Goal: Task Accomplishment & Management: Complete application form

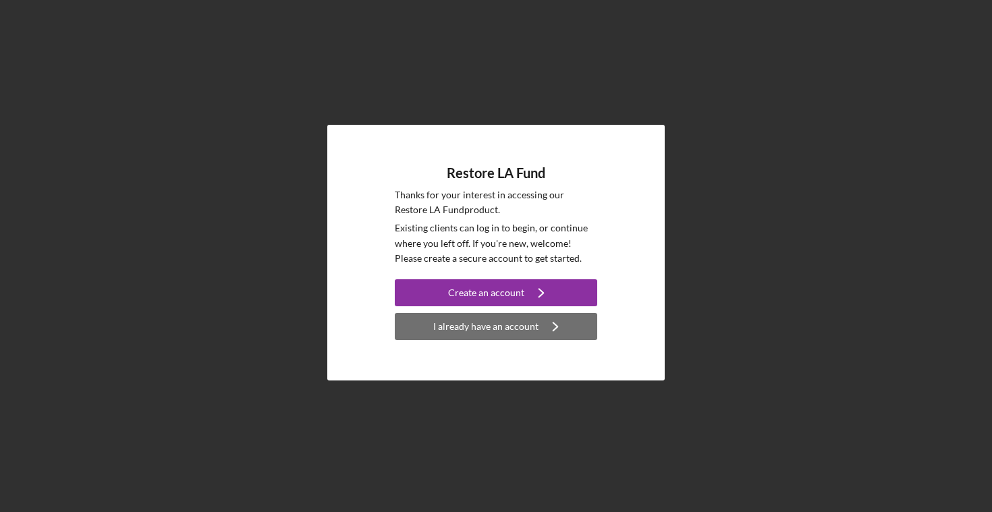
click at [497, 336] on div "I already have an account" at bounding box center [485, 326] width 105 height 27
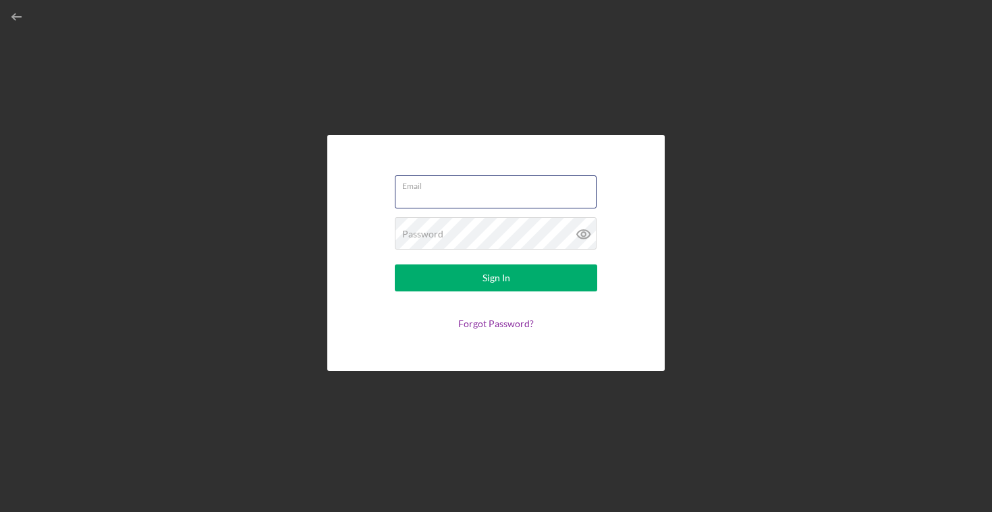
type input "sg@sebastianGladstone.come"
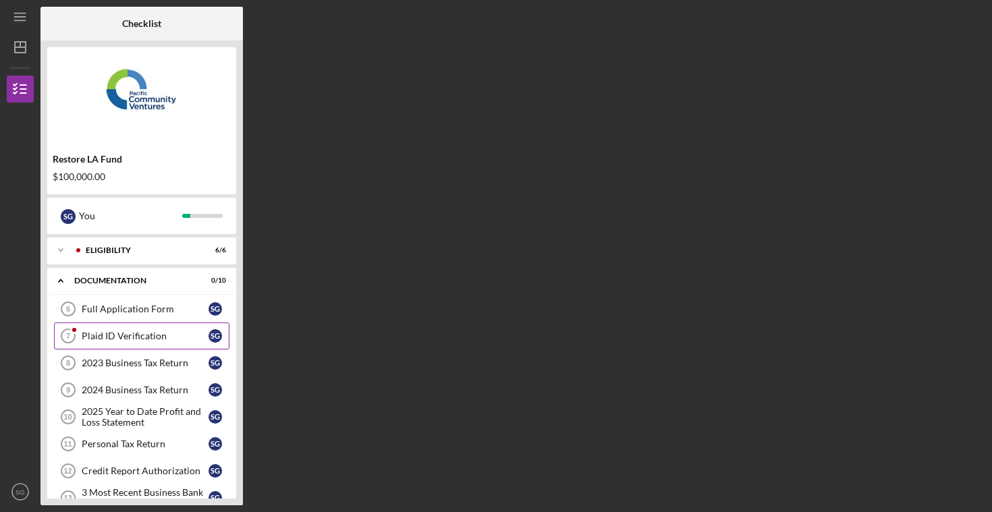
click at [125, 338] on div "Plaid ID Verification" at bounding box center [145, 336] width 127 height 11
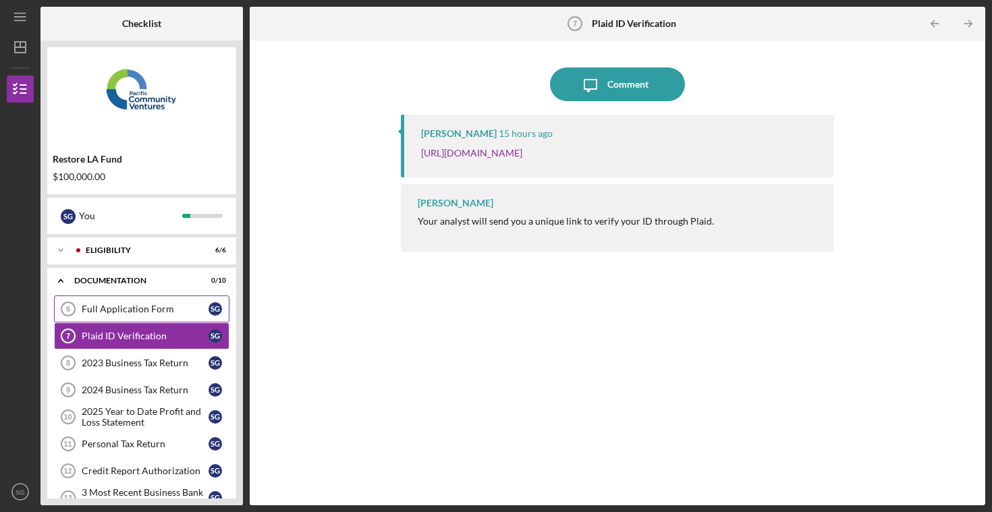
click at [95, 306] on div "Full Application Form" at bounding box center [145, 309] width 127 height 11
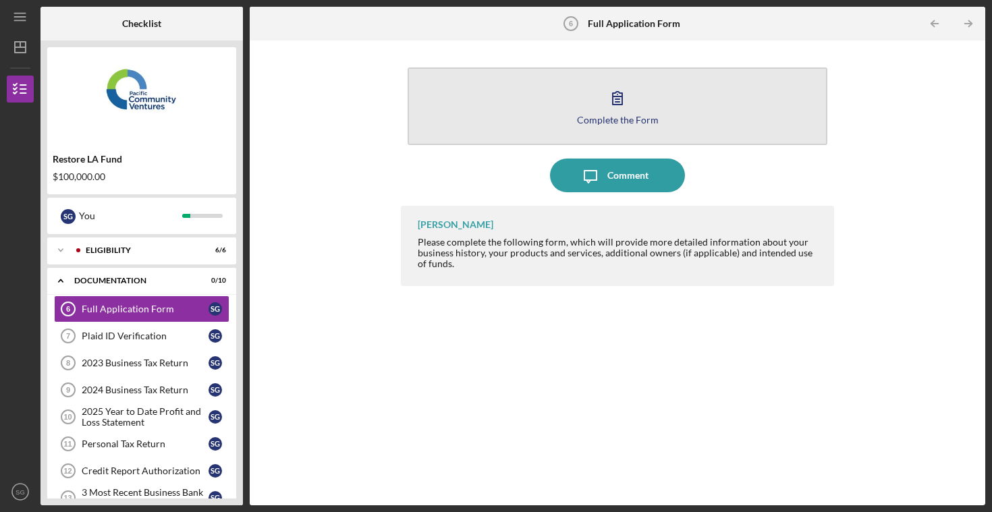
click at [604, 100] on icon "button" at bounding box center [617, 98] width 34 height 34
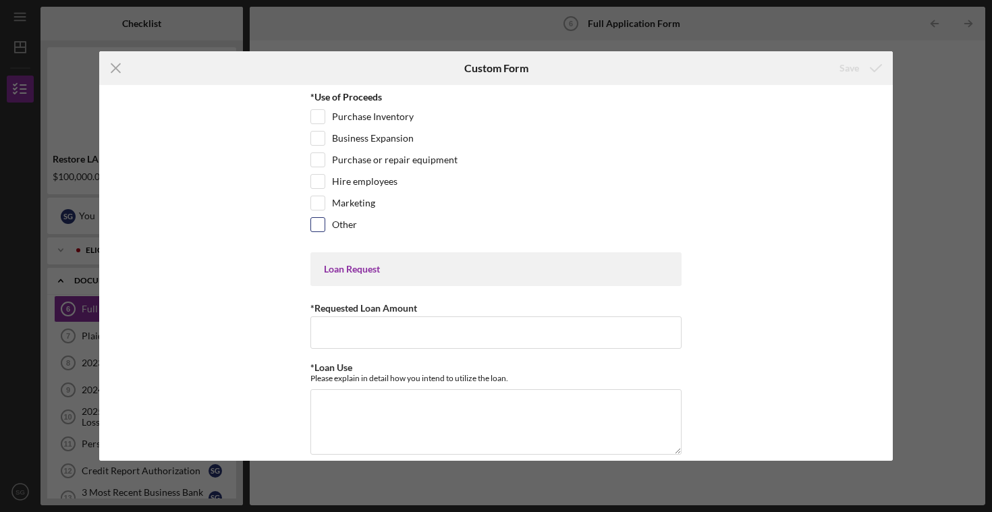
click at [313, 226] on input "Other" at bounding box center [317, 224] width 13 height 13
checkbox input "true"
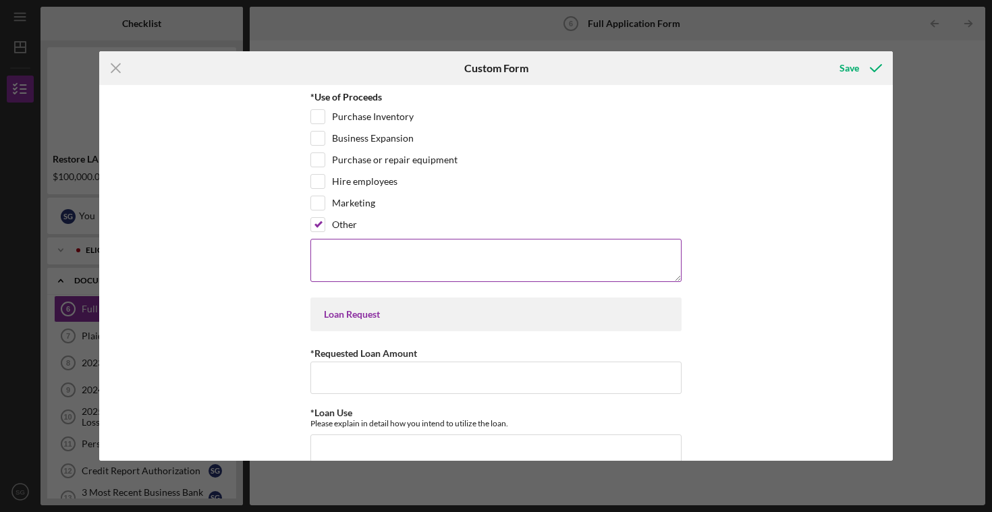
click at [338, 259] on textarea at bounding box center [495, 260] width 371 height 43
type textarea "C"
type textarea "E"
type textarea "Extra cash on hand for cash flow"
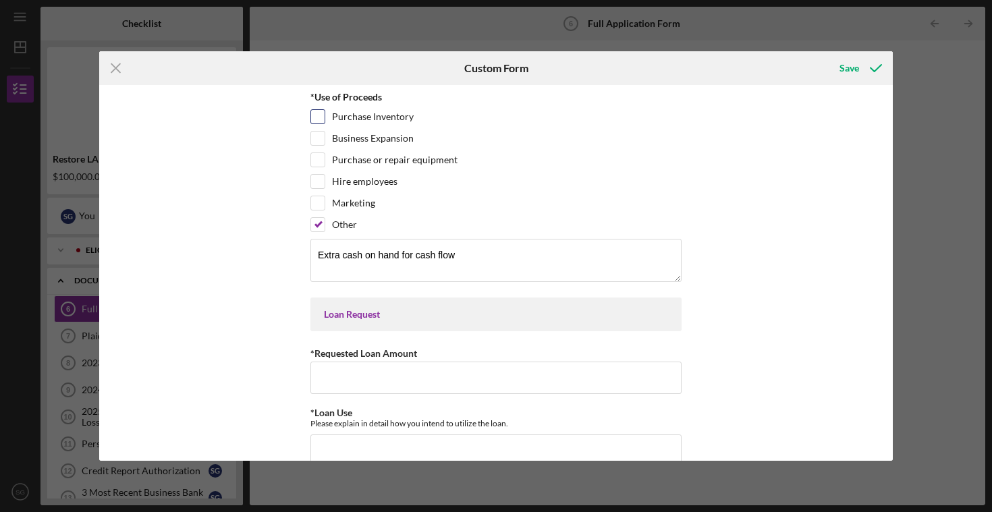
click at [320, 117] on input "Purchase Inventory" at bounding box center [317, 116] width 13 height 13
checkbox input "true"
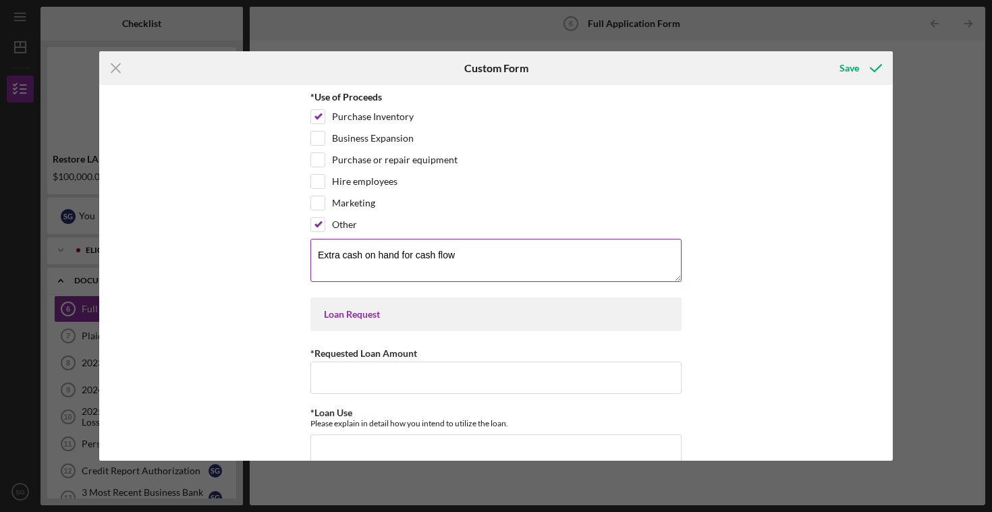
click at [478, 256] on textarea "Extra cash on hand for cash flow" at bounding box center [495, 260] width 371 height 43
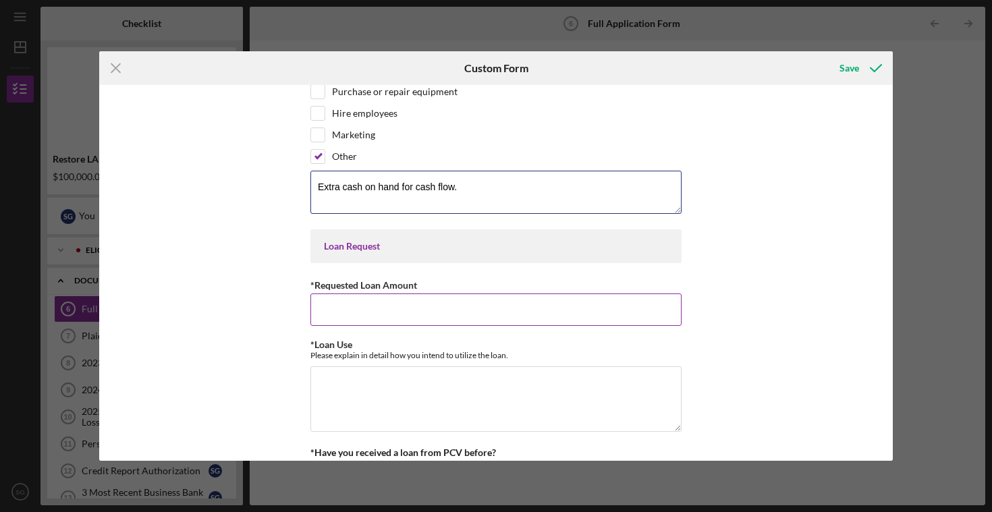
type textarea "Extra cash on hand for cash flow."
click at [459, 305] on input "*Requested Loan Amount" at bounding box center [495, 309] width 371 height 32
type input "$100,000"
click at [399, 385] on textarea "*Loan Use" at bounding box center [495, 398] width 371 height 65
type textarea "A"
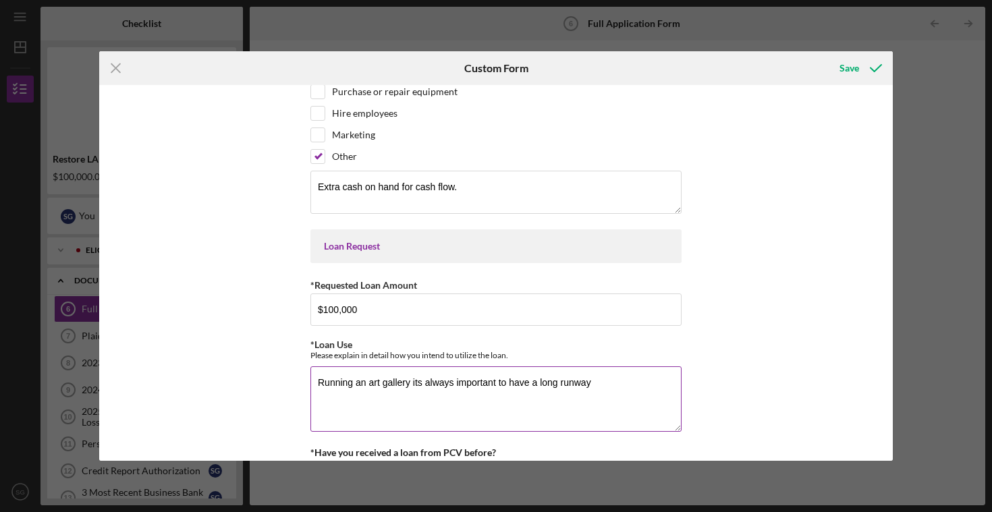
click at [608, 380] on textarea "Running an art gallery its always important to have a long runway" at bounding box center [495, 398] width 371 height 65
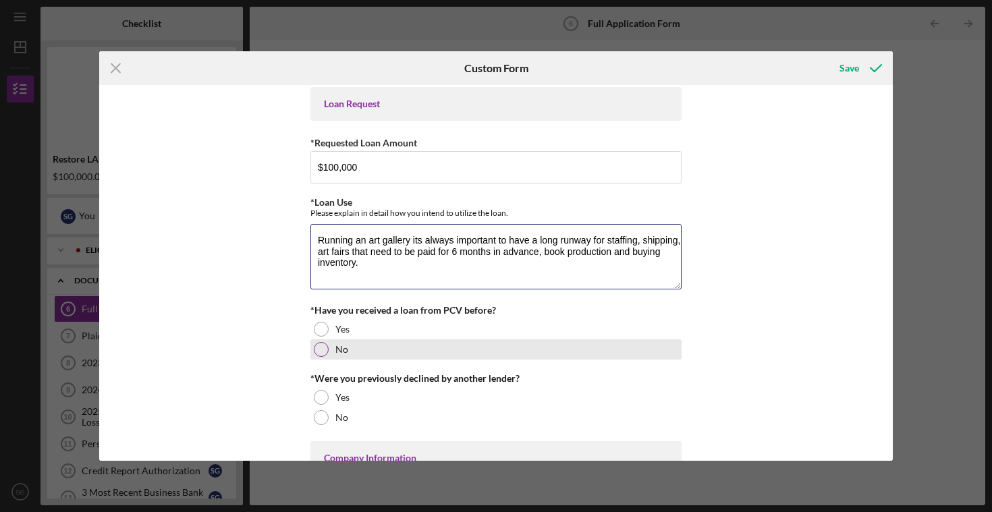
type textarea "Running an art gallery its always important to have a long runway for staffing,…"
click at [323, 349] on div at bounding box center [321, 349] width 15 height 15
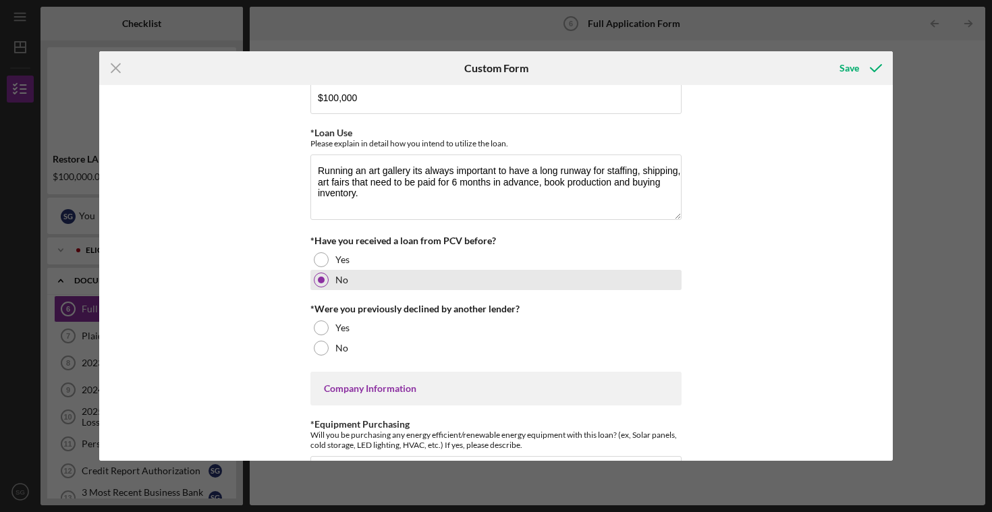
scroll to position [283, 0]
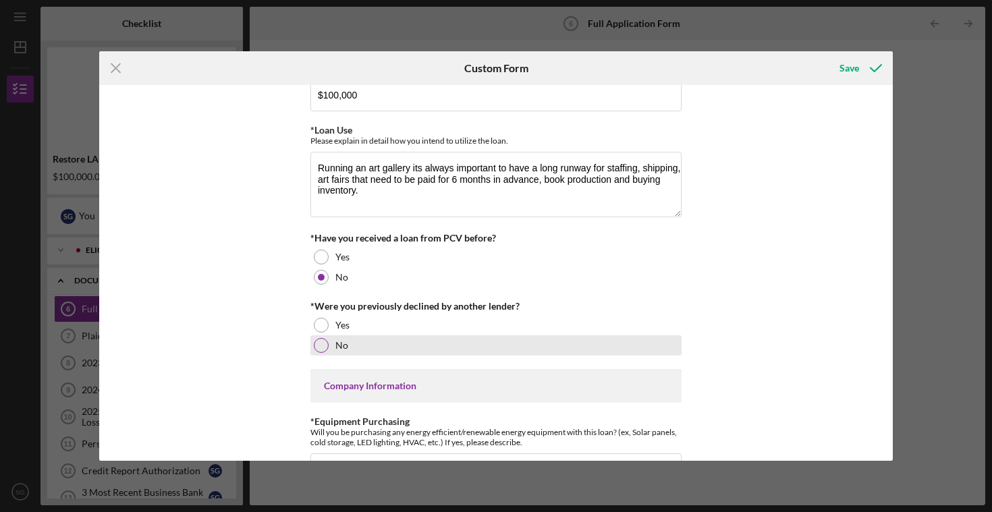
click at [317, 348] on div at bounding box center [321, 345] width 15 height 15
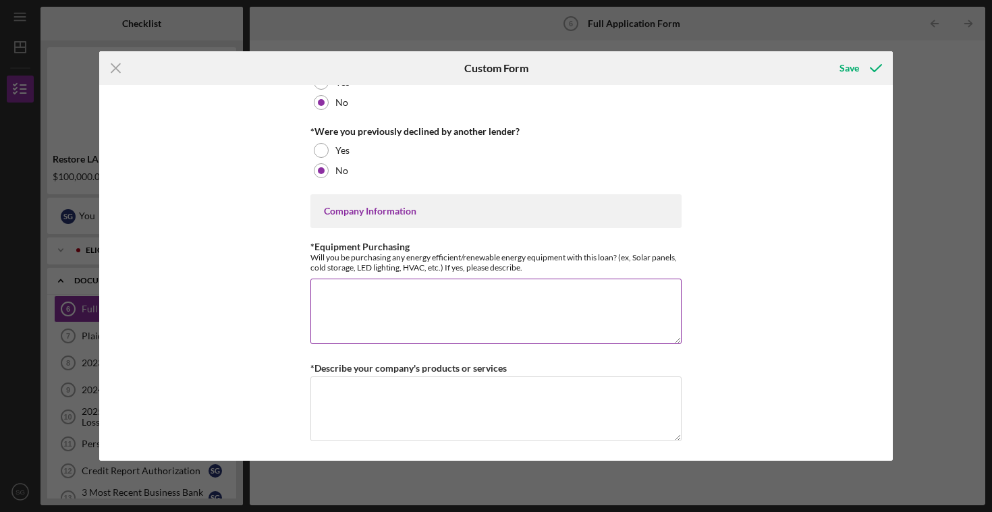
click at [353, 309] on textarea "*Equipment Purchasing" at bounding box center [495, 311] width 371 height 65
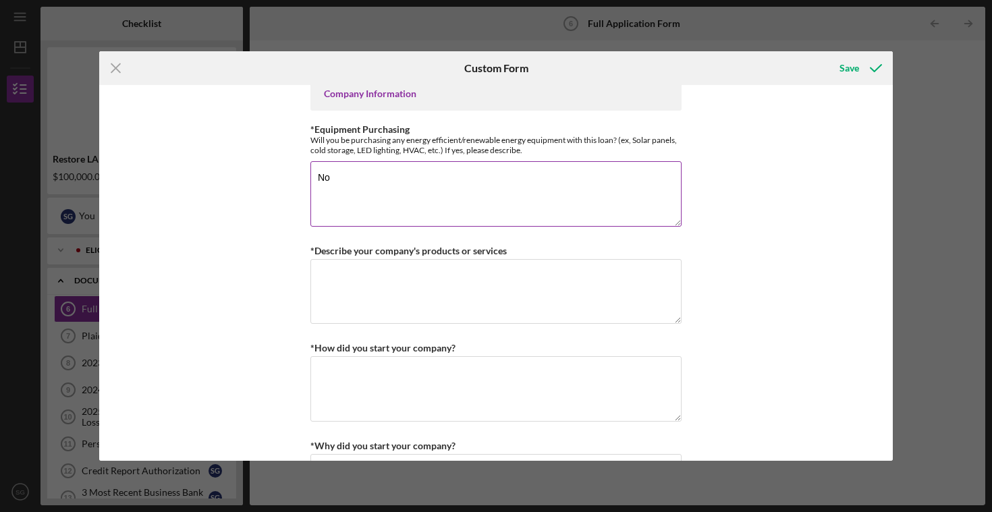
scroll to position [596, 0]
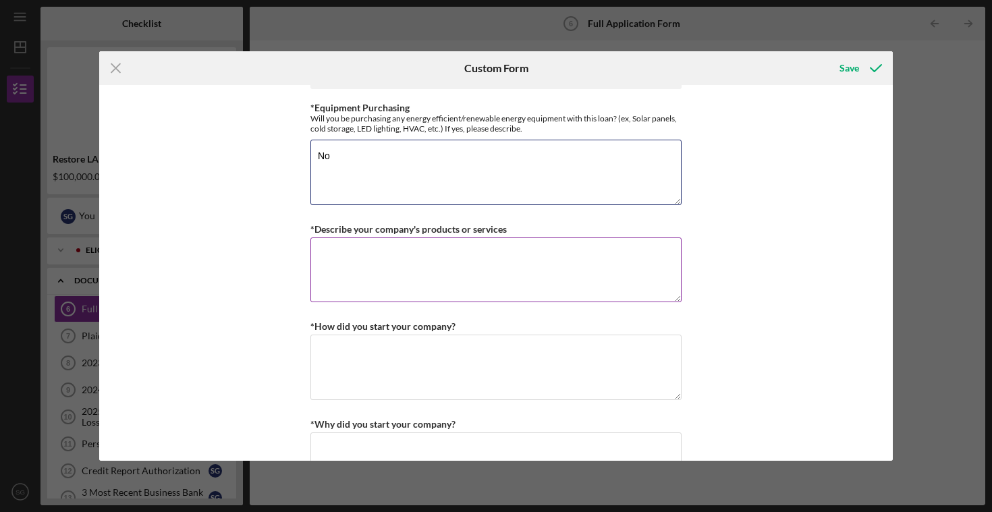
type textarea "No"
click at [341, 279] on textarea "*Describe your company's products or services" at bounding box center [495, 269] width 371 height 65
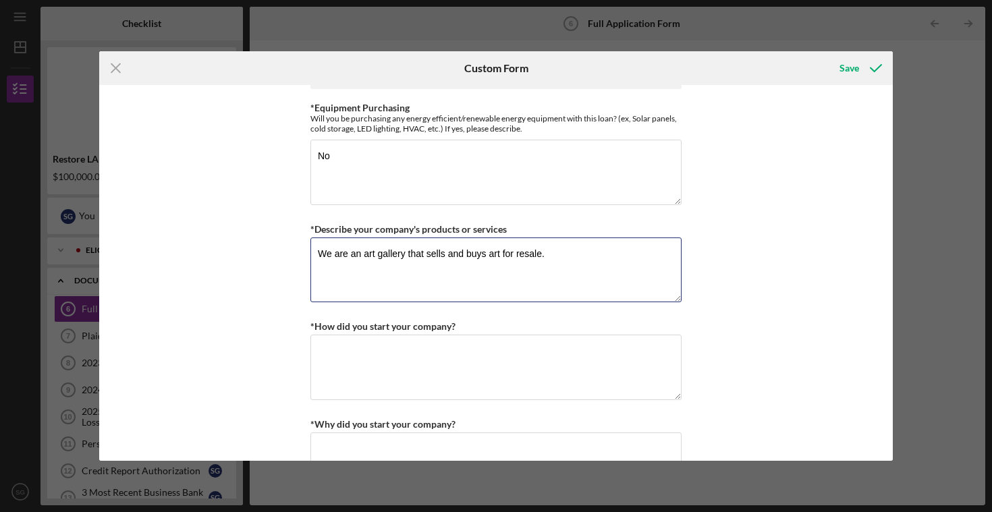
type textarea "We are an art gallery that sells and buys art for resale."
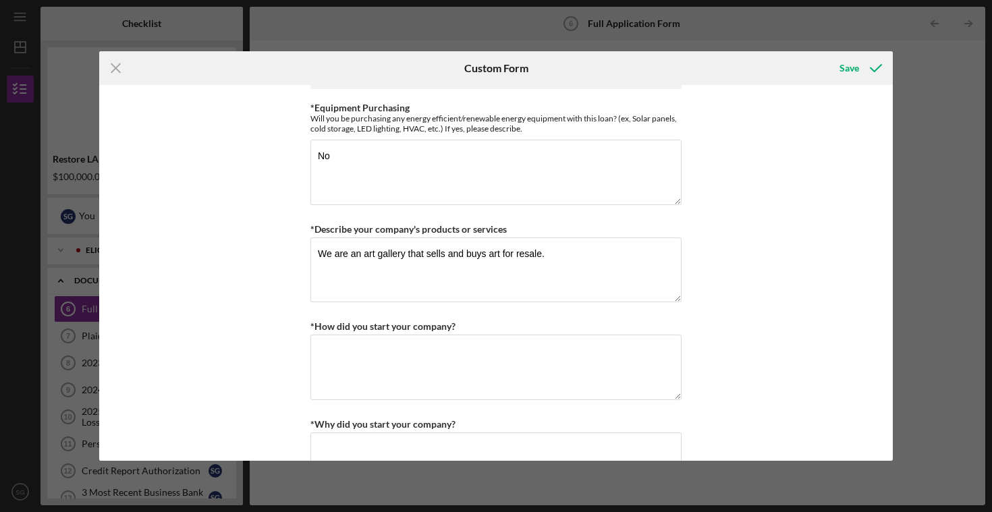
click at [305, 358] on div "*Use of Proceeds Purchase Inventory Business Expansion Purchase or repair equip…" at bounding box center [495, 273] width 793 height 376
click at [333, 359] on textarea "*How did you start your company?" at bounding box center [495, 367] width 371 height 65
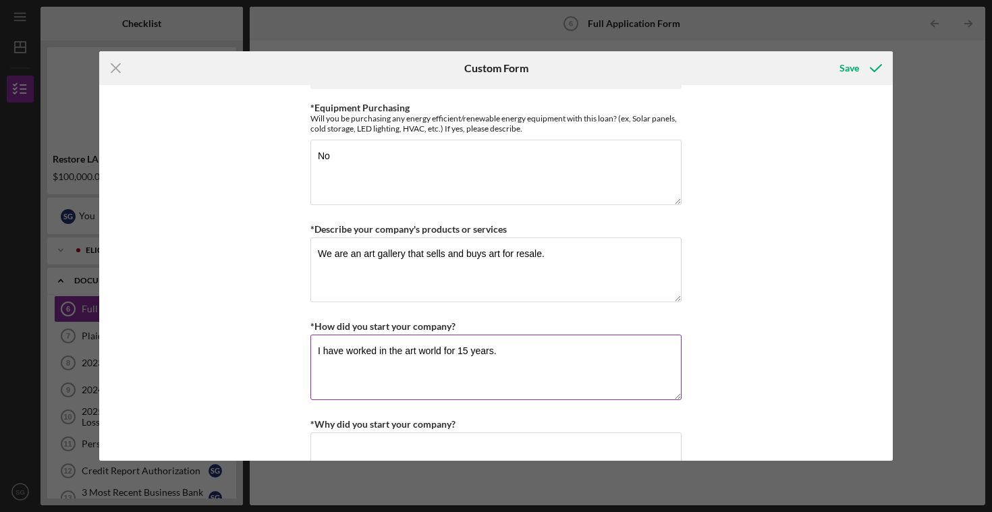
click at [505, 344] on textarea "I have worked in the art world for 15 years." at bounding box center [495, 367] width 371 height 65
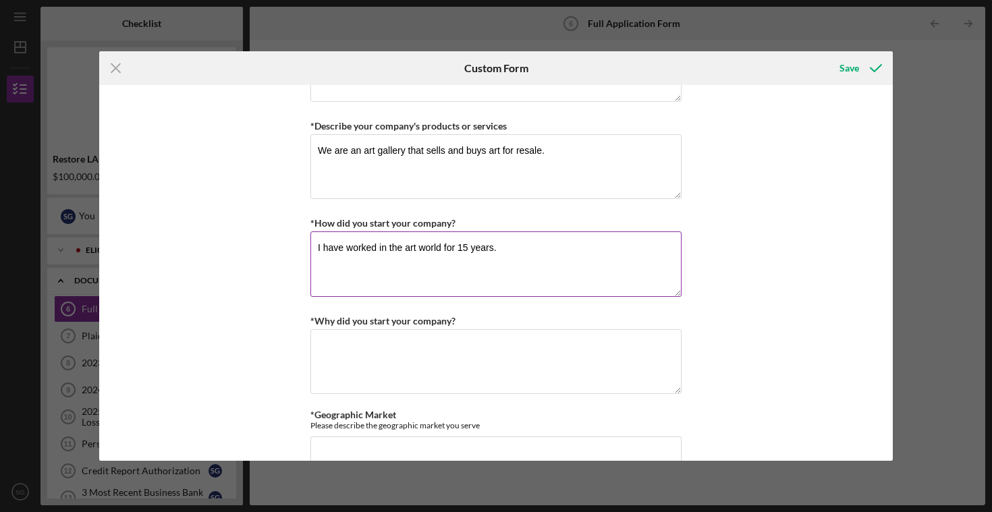
scroll to position [729, 0]
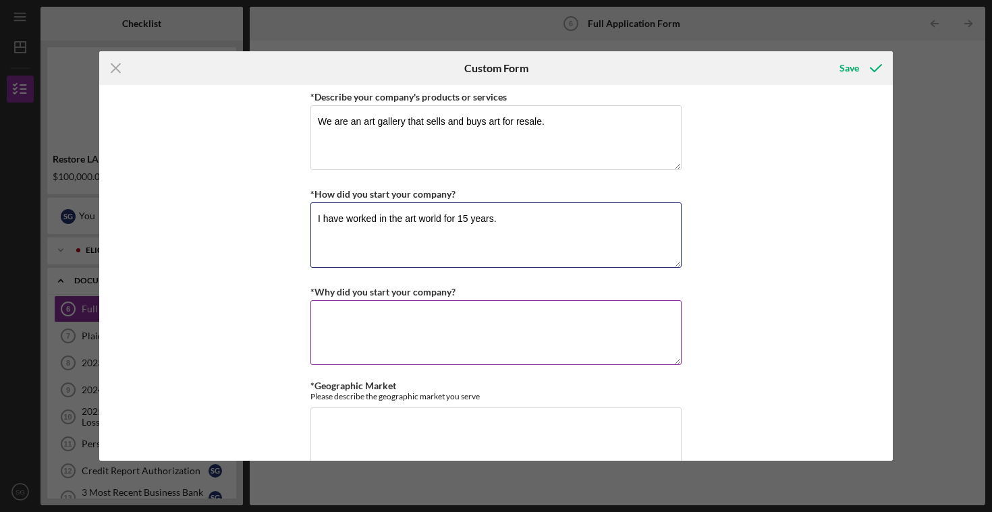
type textarea "I have worked in the art world for 15 years."
click at [432, 325] on textarea "*Why did you start your company?" at bounding box center [495, 332] width 371 height 65
type textarea "I"
click at [398, 314] on textarea "Art is the only" at bounding box center [495, 332] width 371 height 65
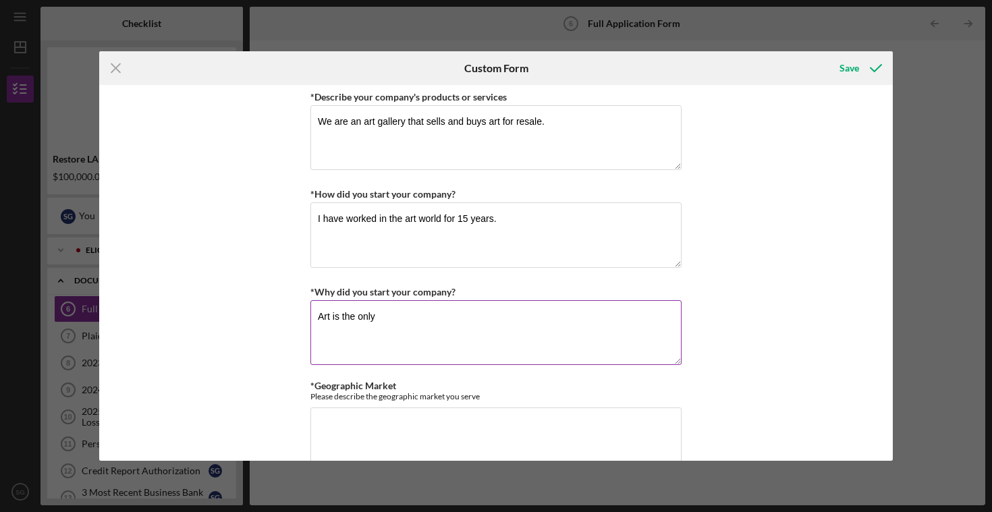
click at [398, 314] on textarea "Art is the only" at bounding box center [495, 332] width 371 height 65
type textarea "O"
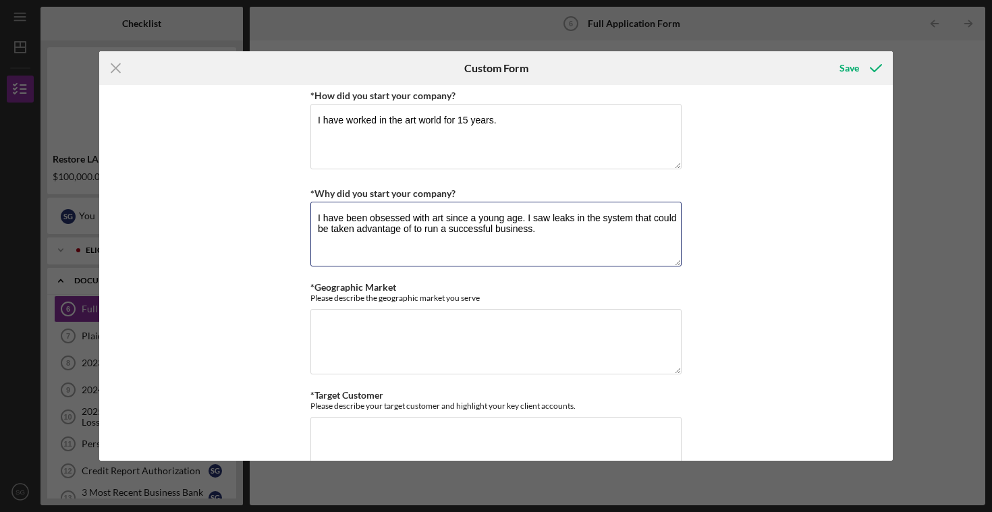
scroll to position [886, 0]
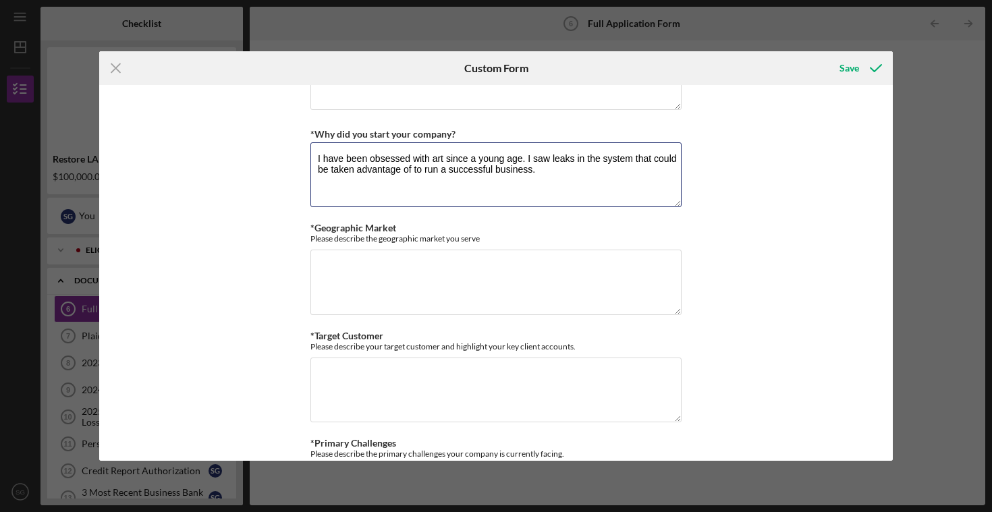
type textarea "I have been obsessed with art since a young age. I saw leaks in the system that…"
drag, startPoint x: 444, startPoint y: 277, endPoint x: 442, endPoint y: 284, distance: 7.7
click at [442, 284] on textarea "*Geographic Market" at bounding box center [495, 282] width 371 height 65
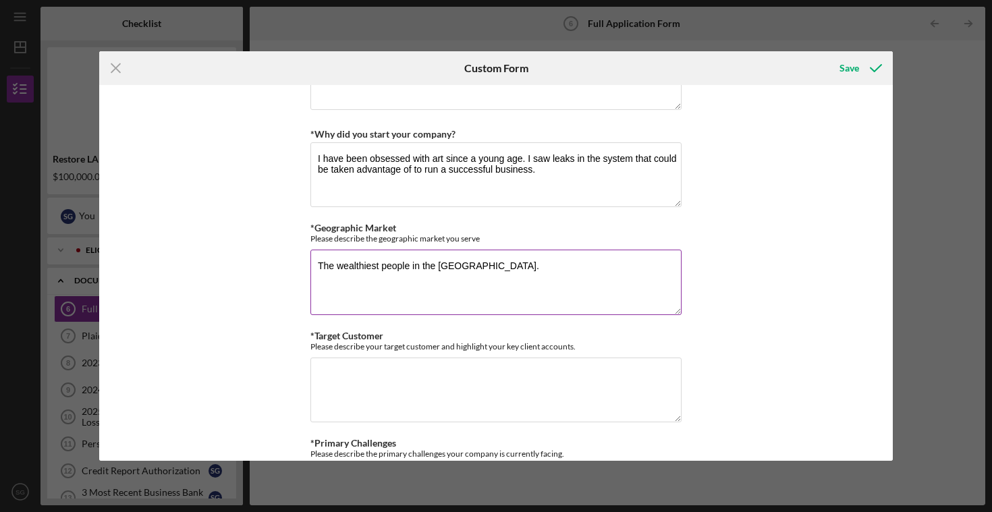
click at [501, 264] on textarea "The wealthiest people in the US." at bounding box center [495, 282] width 371 height 65
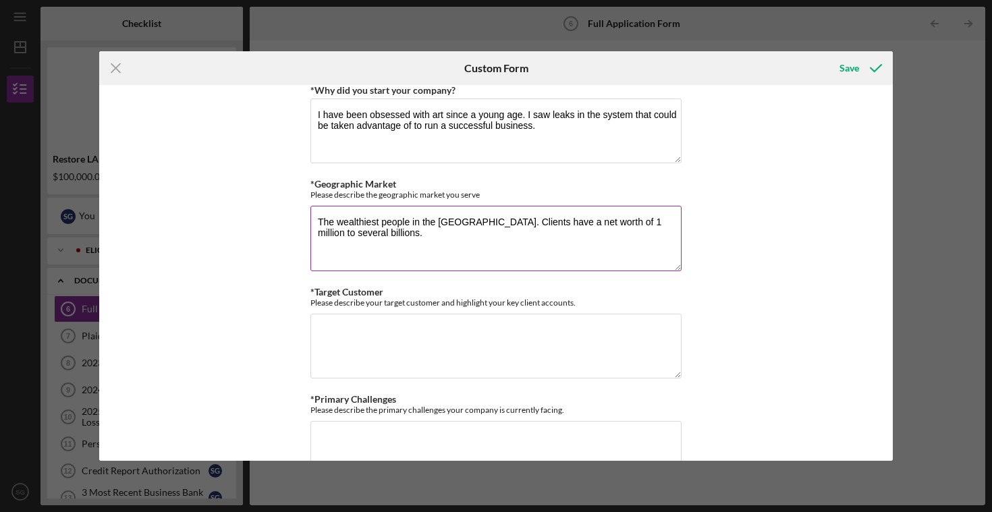
scroll to position [932, 0]
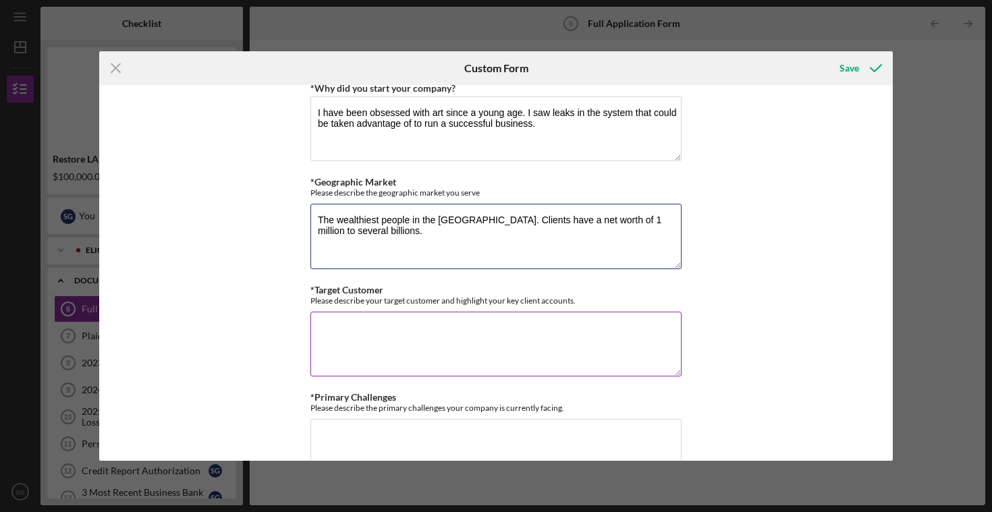
type textarea "The wealthiest people in the US. Clients have a net worth of 1 million to sever…"
click at [409, 327] on textarea "*Target Customer" at bounding box center [495, 344] width 371 height 65
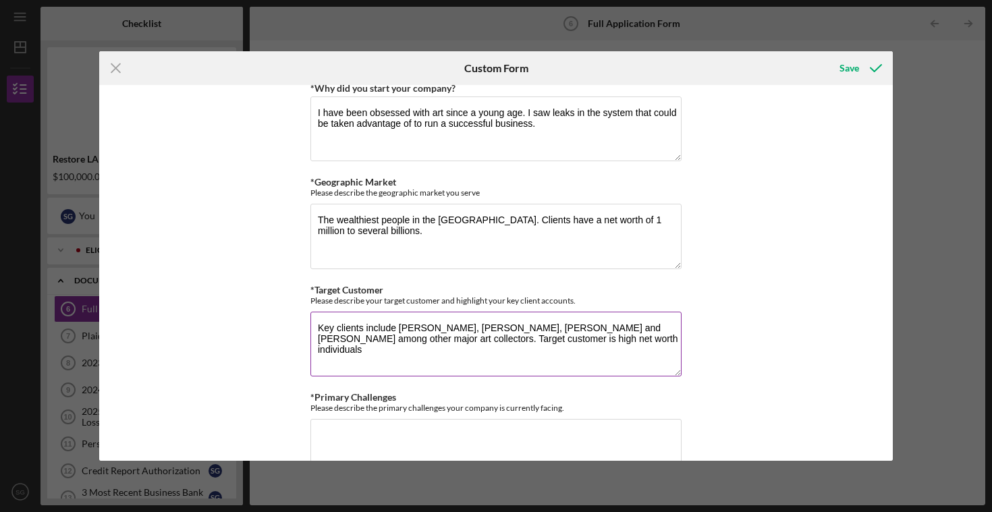
click at [608, 339] on textarea "Key clients include Bob Rennie, Beth deWoody, Don and Mira Rubell among other m…" at bounding box center [495, 344] width 371 height 65
click at [477, 337] on textarea "Key clients include Bob Rennie, Beth deWoody, Don and Mira Rubell among other m…" at bounding box center [495, 344] width 371 height 65
click at [613, 329] on textarea "Key clients include Bob Rennie, Beth deWoody, Don and Mira Rubell among other m…" at bounding box center [495, 344] width 371 height 65
click at [603, 342] on textarea "Key clients include Bob Rennie, Beth deWoody, Don and Mira Rubell among other m…" at bounding box center [495, 344] width 371 height 65
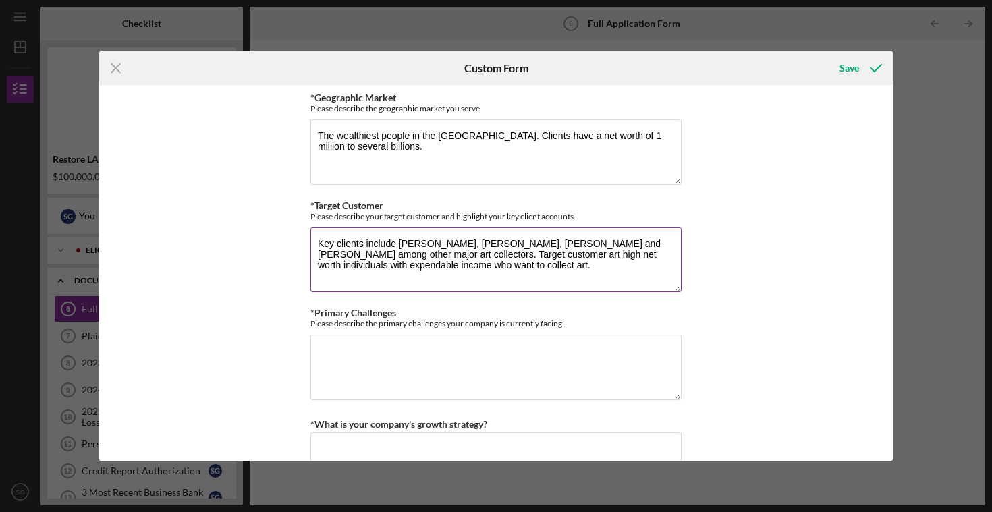
scroll to position [1018, 0]
type textarea "Key clients include Bob Rennie, Beth deWoody, Don and Mira Rubell among other m…"
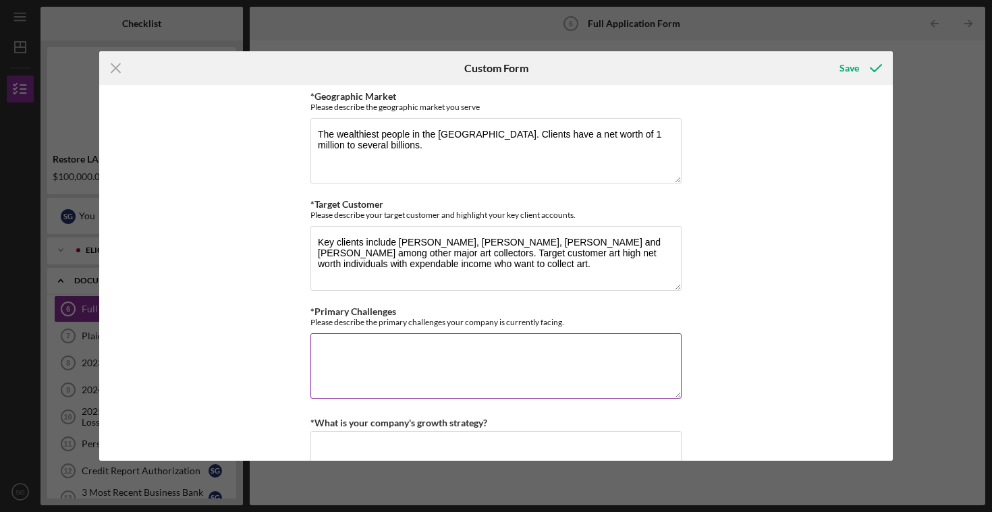
click at [592, 375] on textarea "*Primary Challenges" at bounding box center [495, 365] width 371 height 65
click at [647, 341] on textarea "LA is where we started, and the market hasn't recovered since the fires" at bounding box center [495, 365] width 371 height 65
click at [624, 351] on textarea "LA is where we started, and the market hasn't recovered since the fires" at bounding box center [495, 365] width 371 height 65
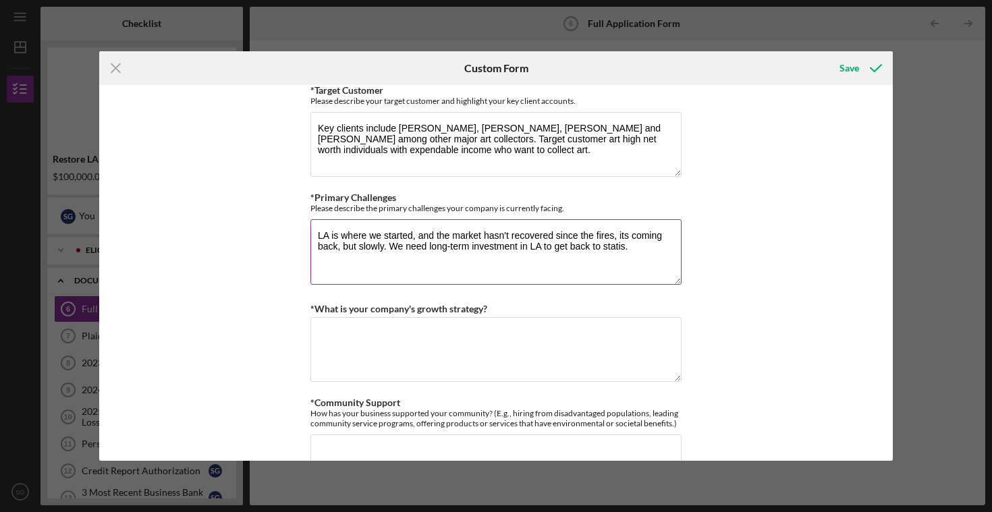
scroll to position [1133, 0]
type textarea "LA is where we started, and the market hasn't recovered since the fires, its co…"
click at [513, 331] on textarea "*What is your company's growth strategy?" at bounding box center [495, 348] width 371 height 65
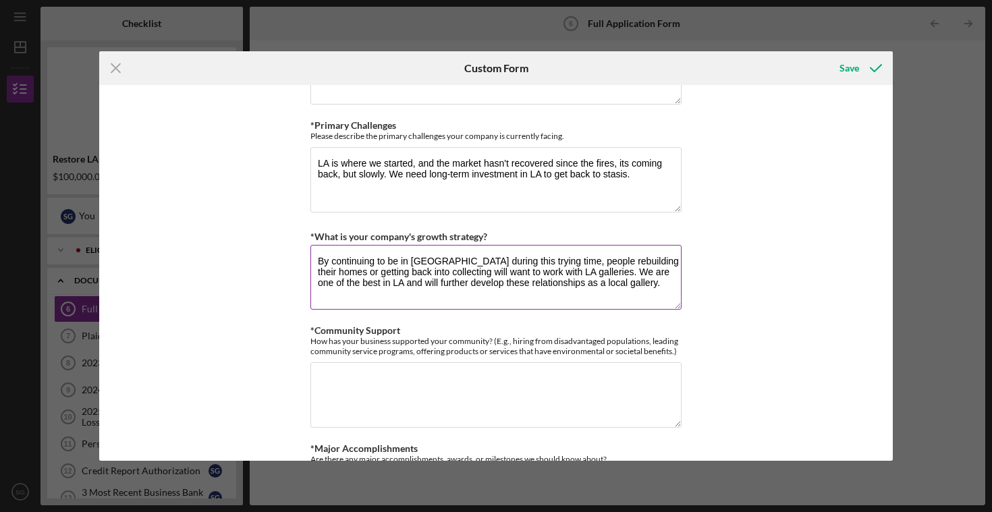
scroll to position [1219, 0]
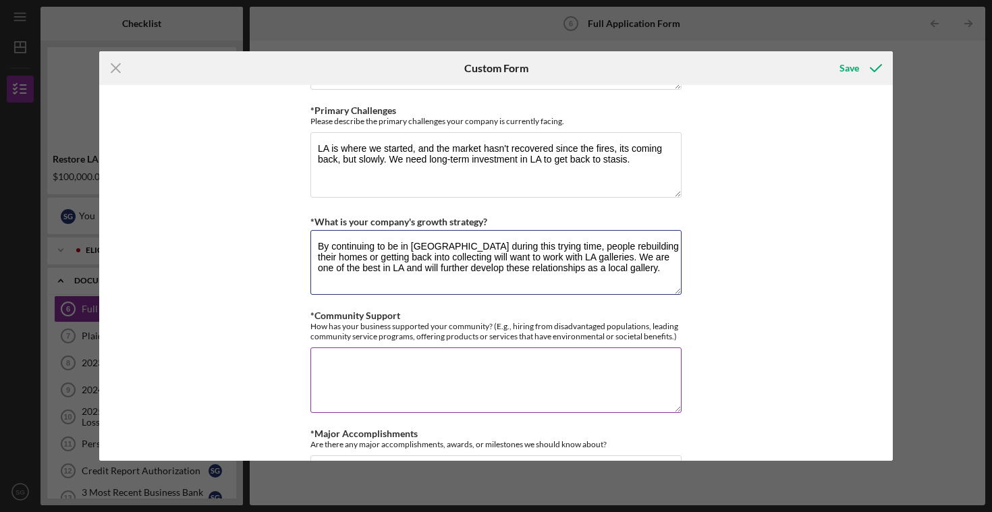
type textarea "By continuing to be in LA during this trying time, people rebuilding their home…"
click at [517, 377] on textarea "*Community Support" at bounding box center [495, 379] width 371 height 65
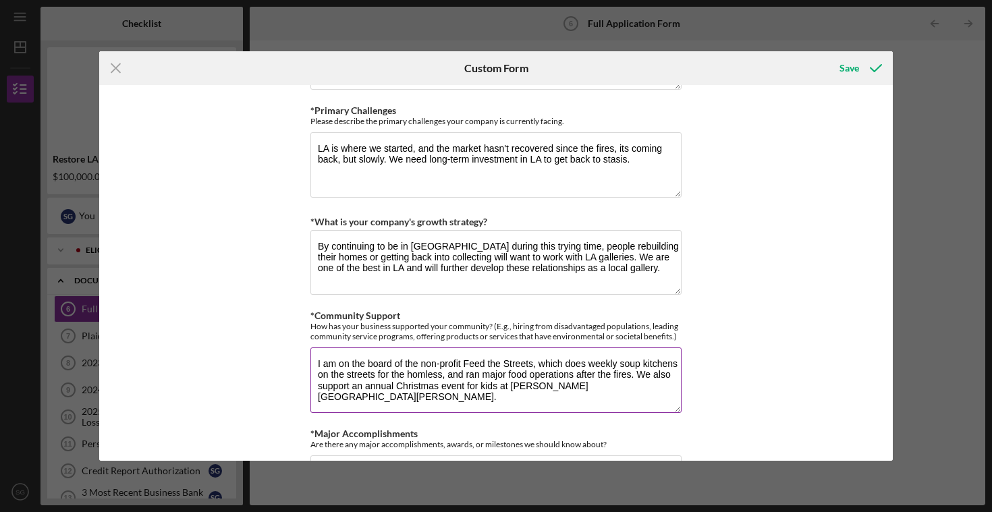
click at [423, 372] on textarea "I am on the board of the non-profit Feed the Streets, which does weekly soup ki…" at bounding box center [495, 379] width 371 height 65
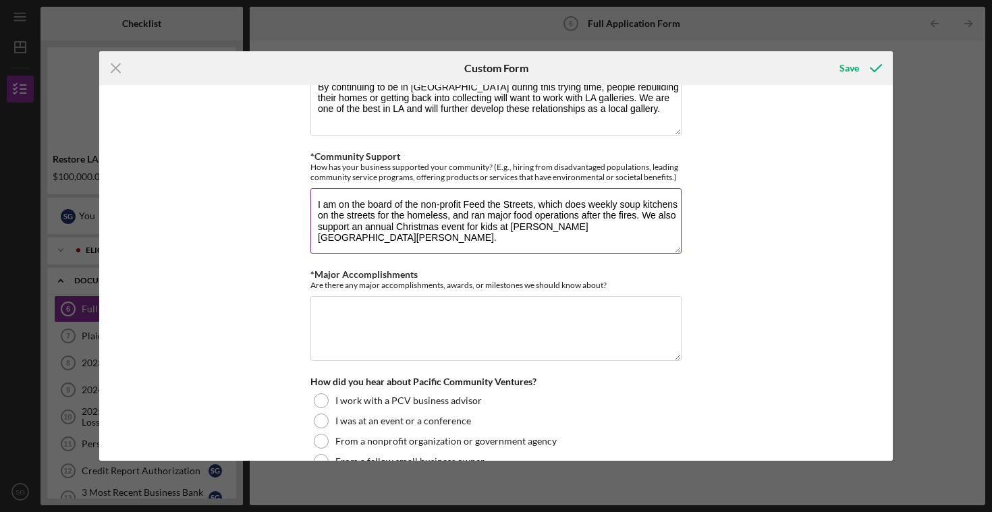
scroll to position [1380, 0]
type textarea "I am on the board of the non-profit Feed the Streets, which does weekly soup ki…"
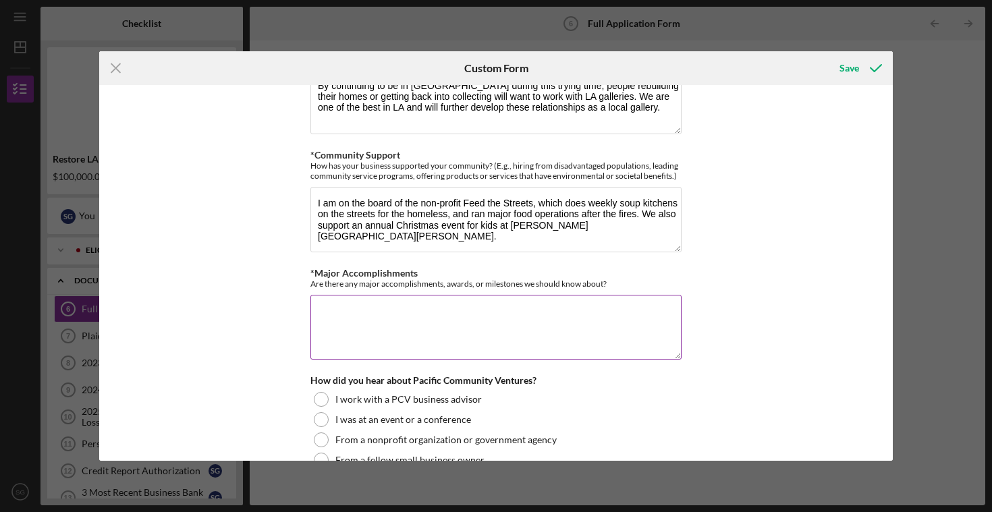
click at [473, 323] on textarea "*Major Accomplishments" at bounding box center [495, 327] width 371 height 65
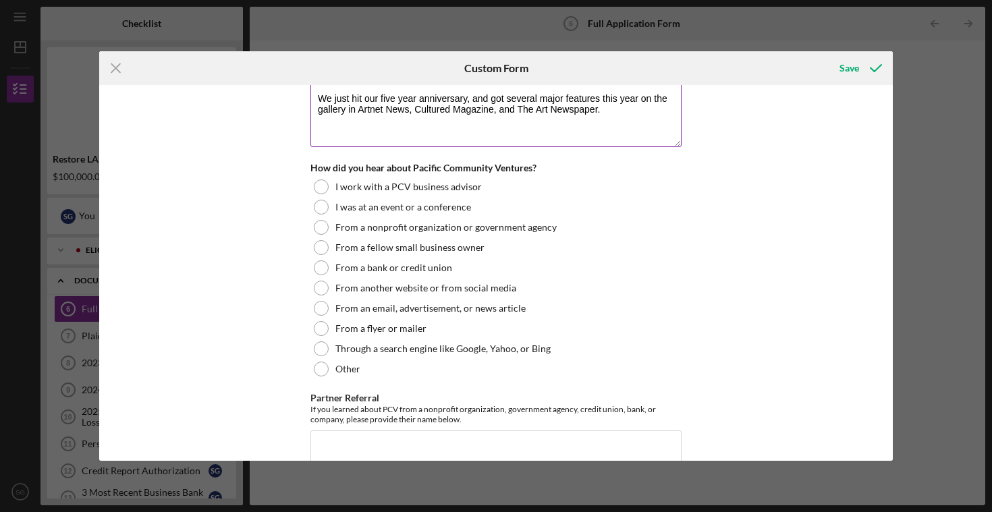
scroll to position [1615, 0]
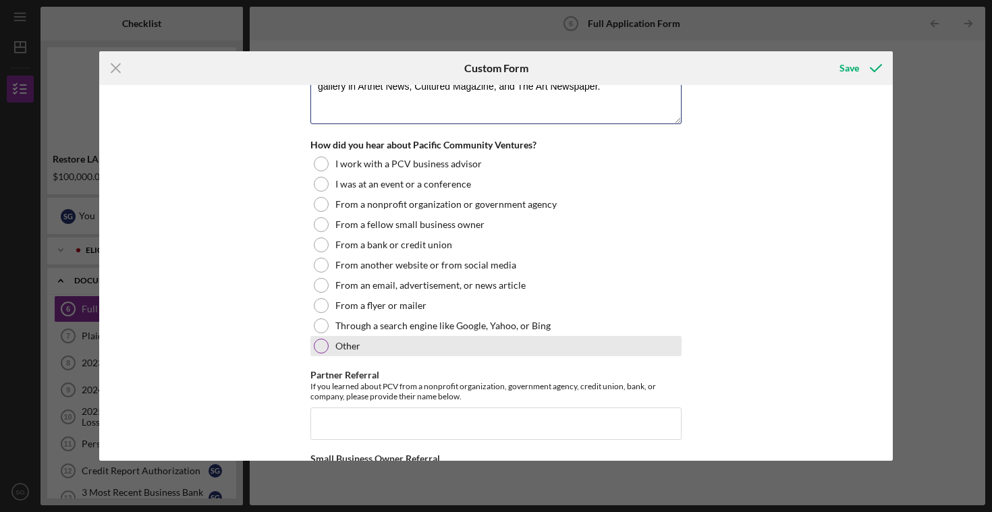
type textarea "We just hit our five year anniversary, and got several major features this year…"
click at [354, 345] on label "Other" at bounding box center [347, 346] width 25 height 11
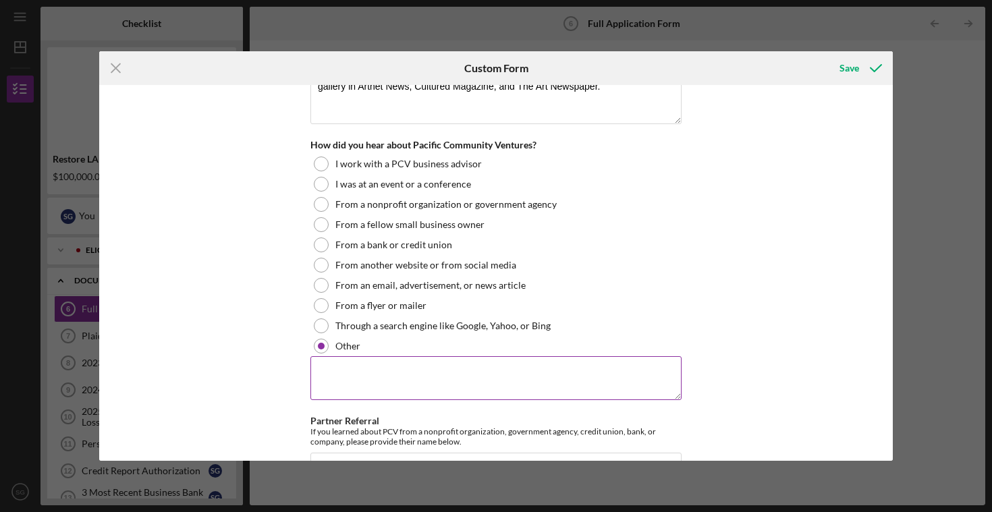
click at [452, 366] on textarea at bounding box center [495, 377] width 371 height 43
paste textarea "Brett Dickstein Business Advisor, Access to Capital Los Angeles Regional and So…"
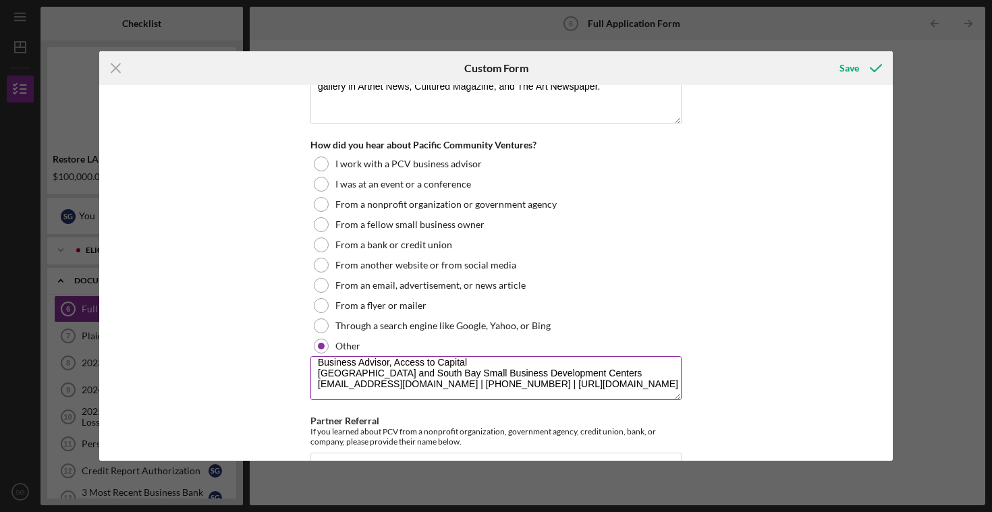
scroll to position [1745, 0]
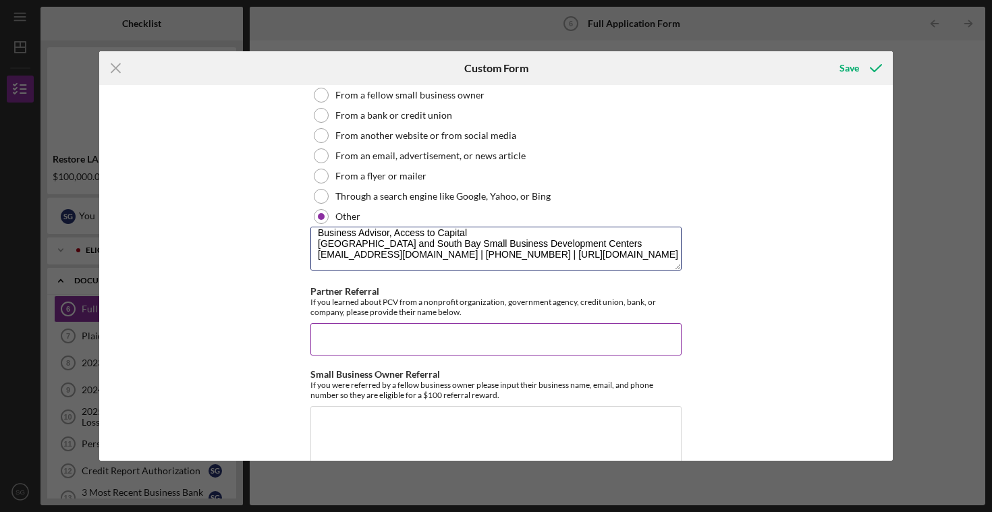
type textarea "Brett Dickstein Business Advisor, Access to Capital Los Angeles Regional and So…"
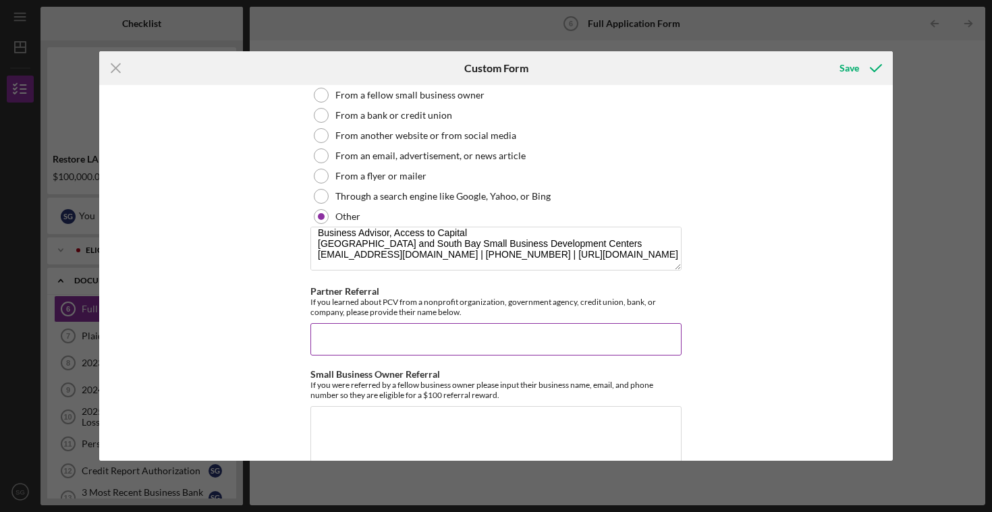
click at [395, 326] on input "Partner Referral" at bounding box center [495, 339] width 371 height 32
paste input "Brett Dickstein Business Advisor, Access to Capital Los Angeles Regional and So…"
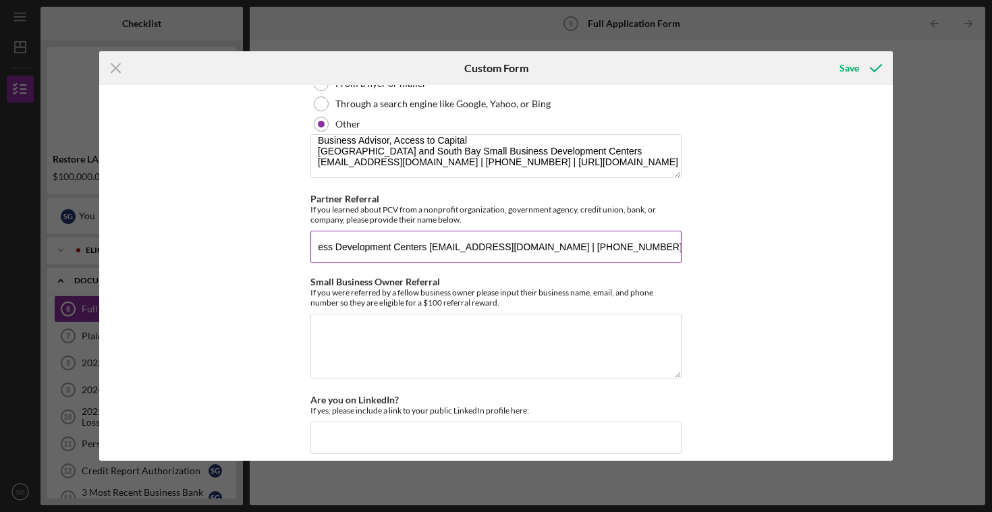
scroll to position [1867, 0]
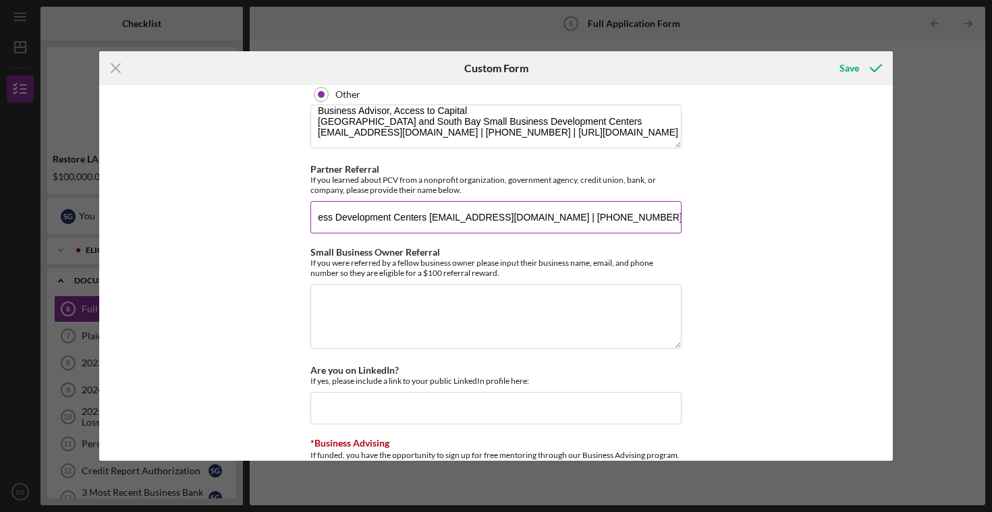
type input "Brett Dickstein Business Advisor, Access to Capital Los Angeles Regional and So…"
click at [395, 326] on textarea "Small Business Owner Referral" at bounding box center [495, 316] width 371 height 65
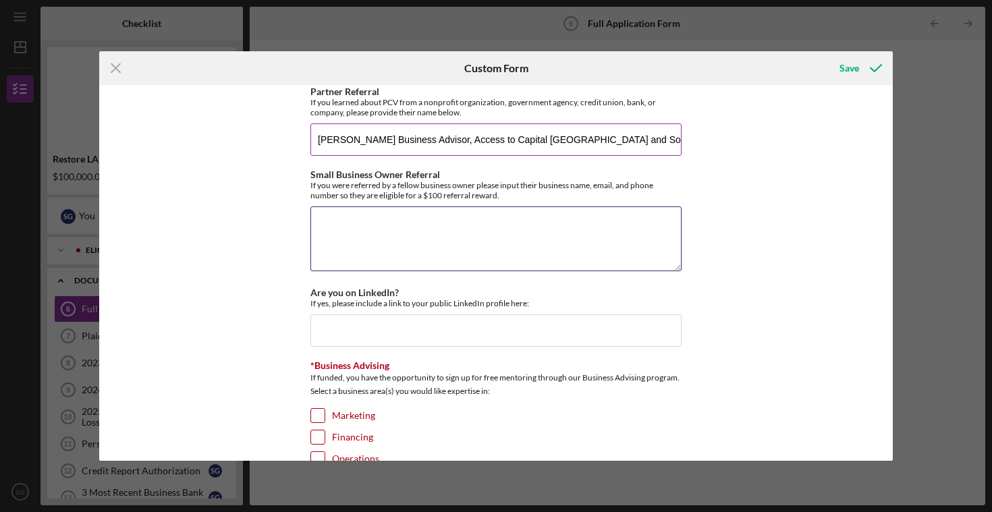
scroll to position [1972, 0]
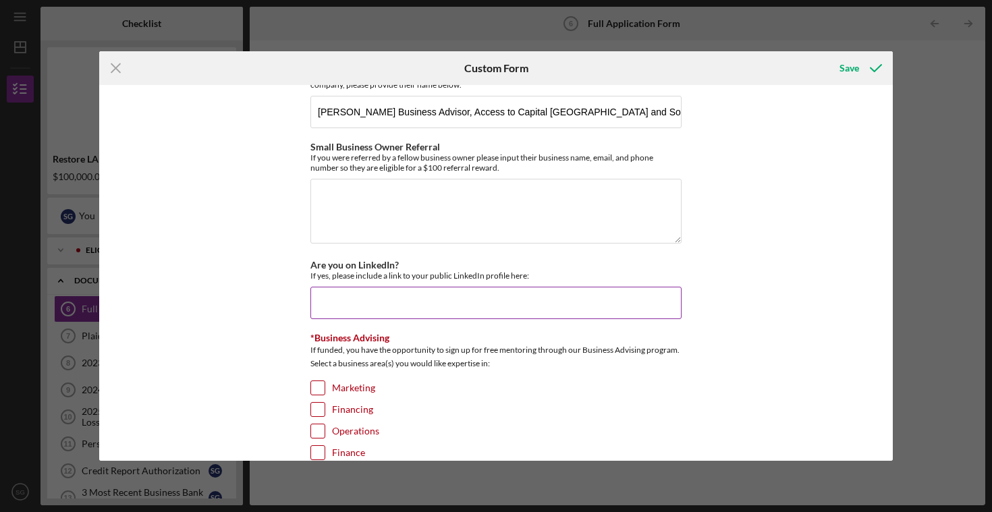
click at [368, 300] on input "Are you on LinkedIn?" at bounding box center [495, 303] width 371 height 32
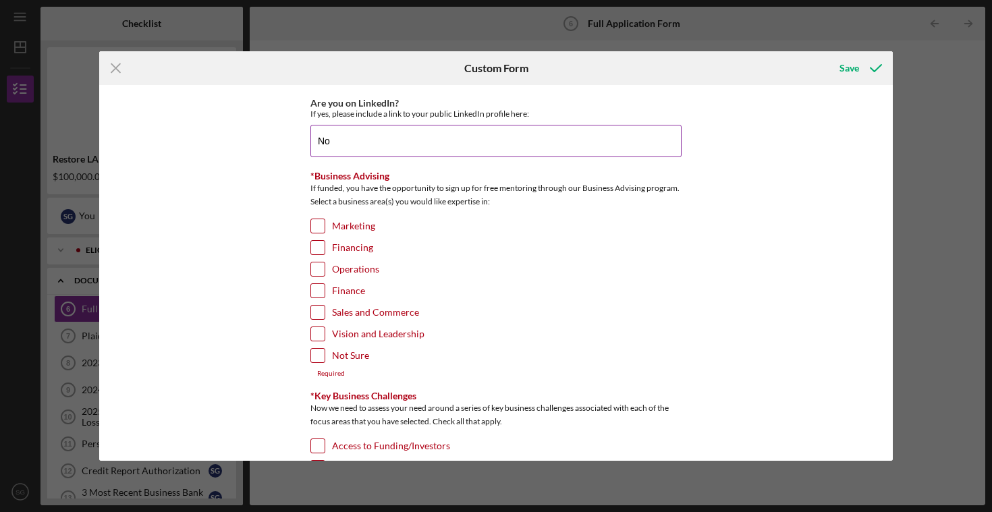
scroll to position [2135, 0]
type input "No"
click at [319, 347] on input "Not Sure" at bounding box center [317, 353] width 13 height 13
checkbox input "true"
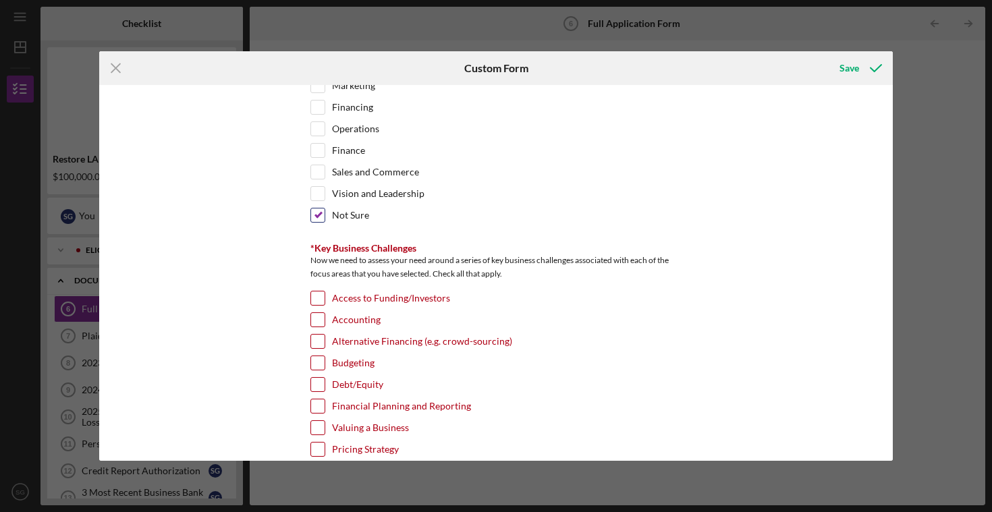
scroll to position [2221, 0]
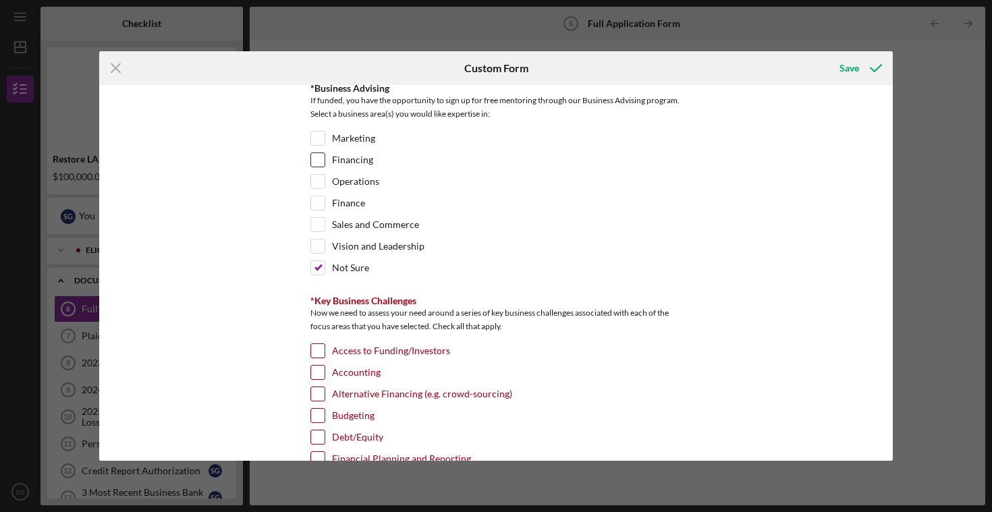
click at [320, 157] on input "Financing" at bounding box center [317, 159] width 13 height 13
checkbox input "true"
click at [313, 262] on input "Not Sure" at bounding box center [317, 267] width 13 height 13
checkbox input "false"
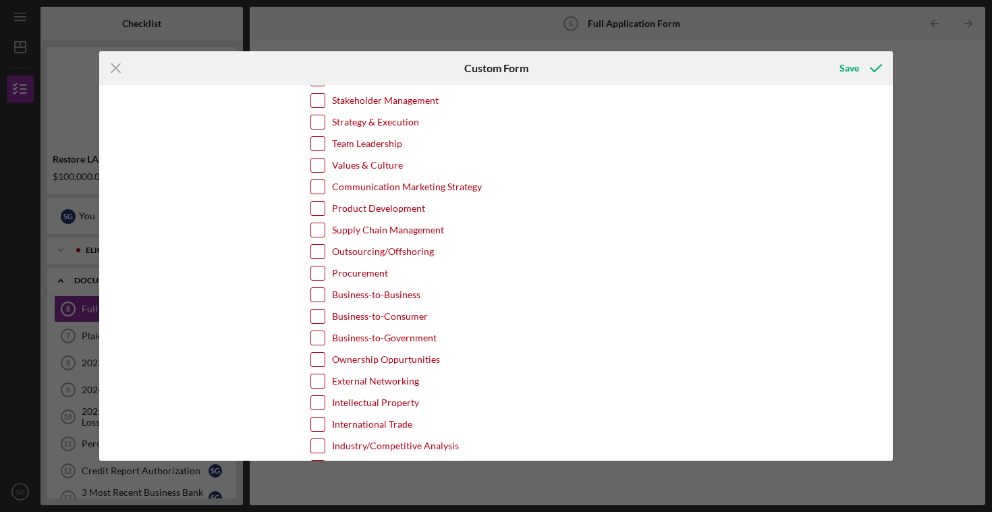
scroll to position [2819, 0]
click at [313, 265] on input "Procurement" at bounding box center [317, 271] width 13 height 13
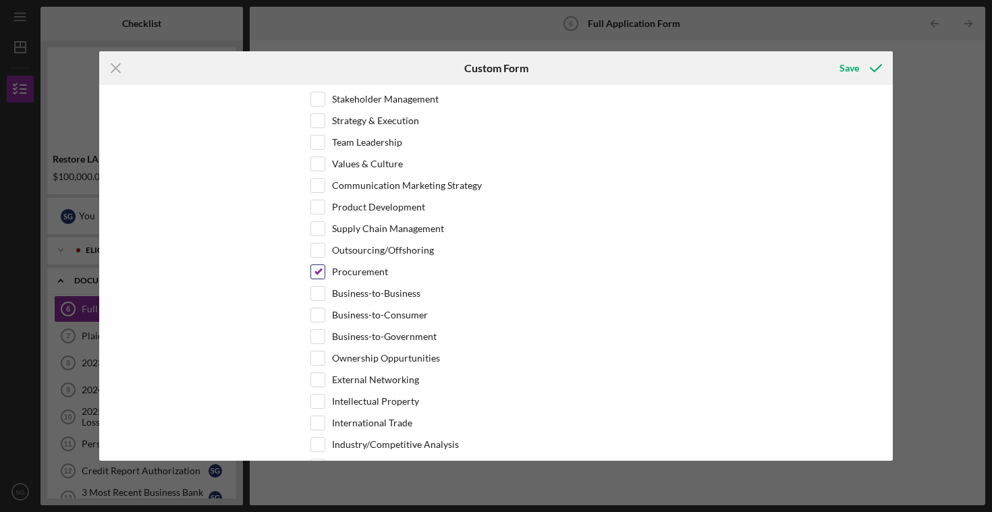
click at [313, 265] on input "Procurement" at bounding box center [317, 271] width 13 height 13
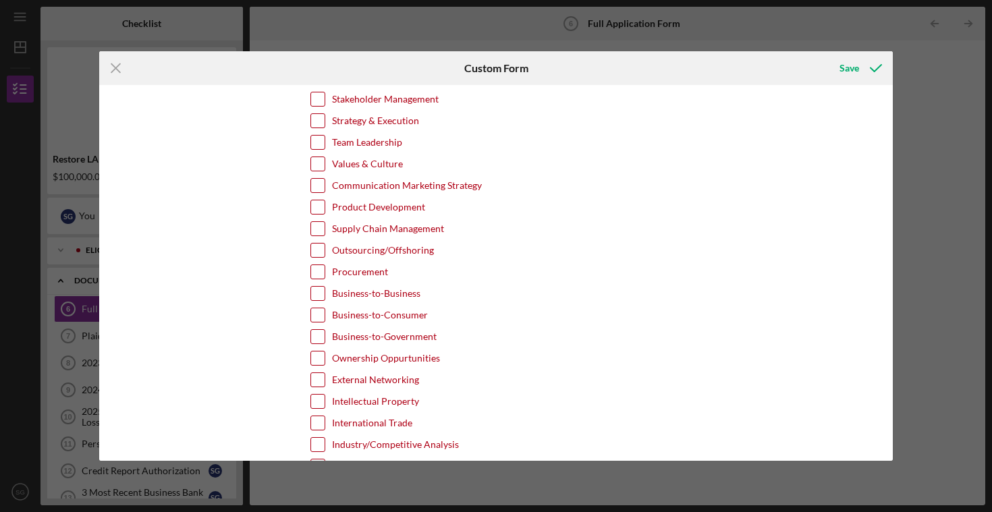
click at [313, 265] on input "Procurement" at bounding box center [317, 271] width 13 height 13
checkbox input "true"
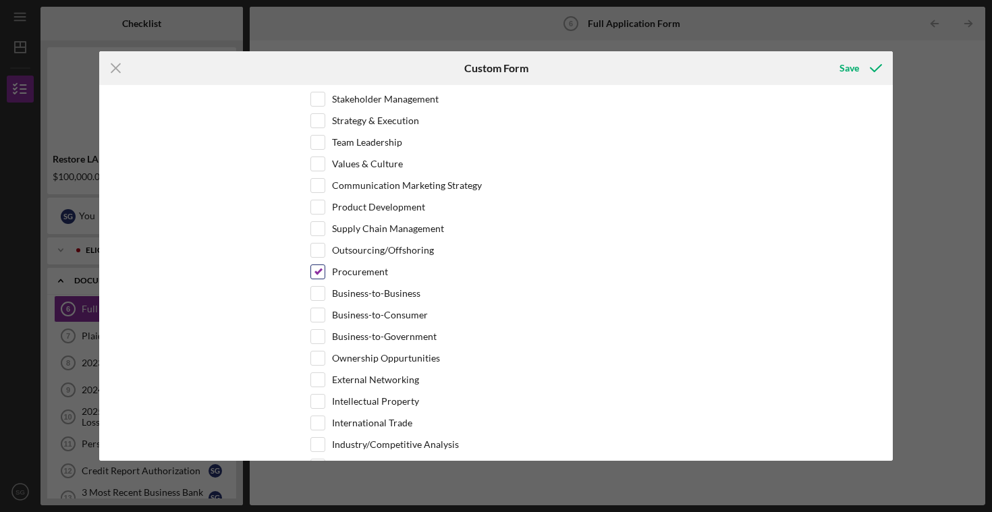
scroll to position [2854, 0]
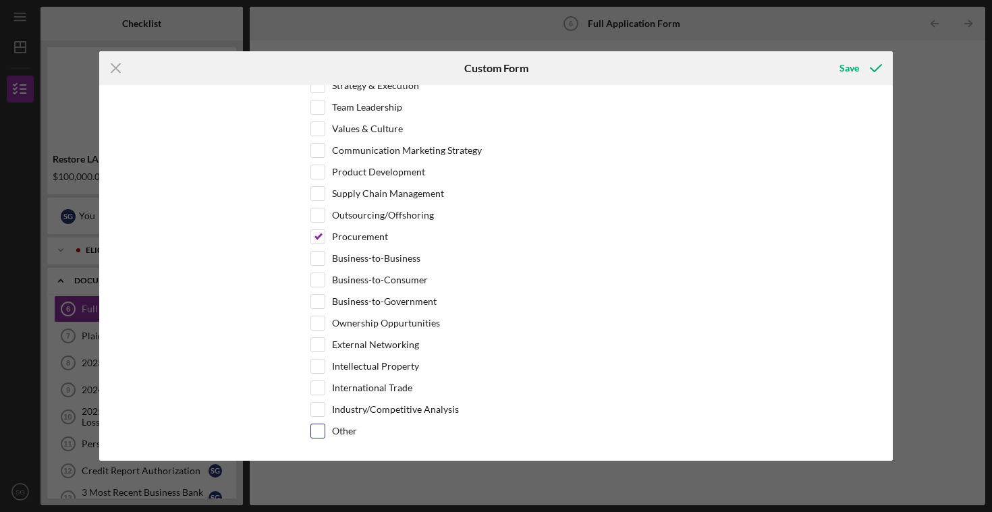
click at [318, 425] on input "Other" at bounding box center [317, 430] width 13 height 13
checkbox input "true"
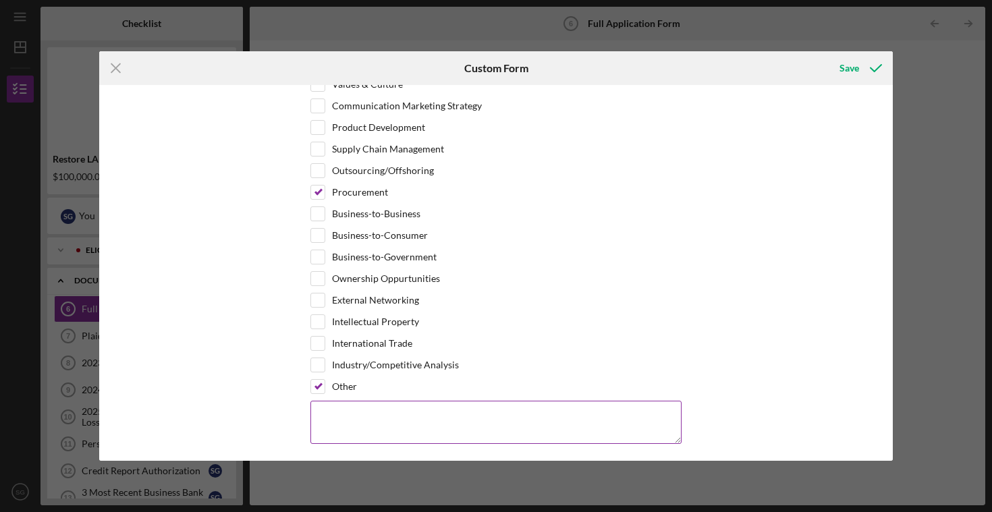
click at [350, 401] on textarea at bounding box center [495, 422] width 371 height 43
type textarea "Rebuilding the art market post fires in Los Angeles"
click at [857, 68] on div "Save" at bounding box center [849, 68] width 20 height 27
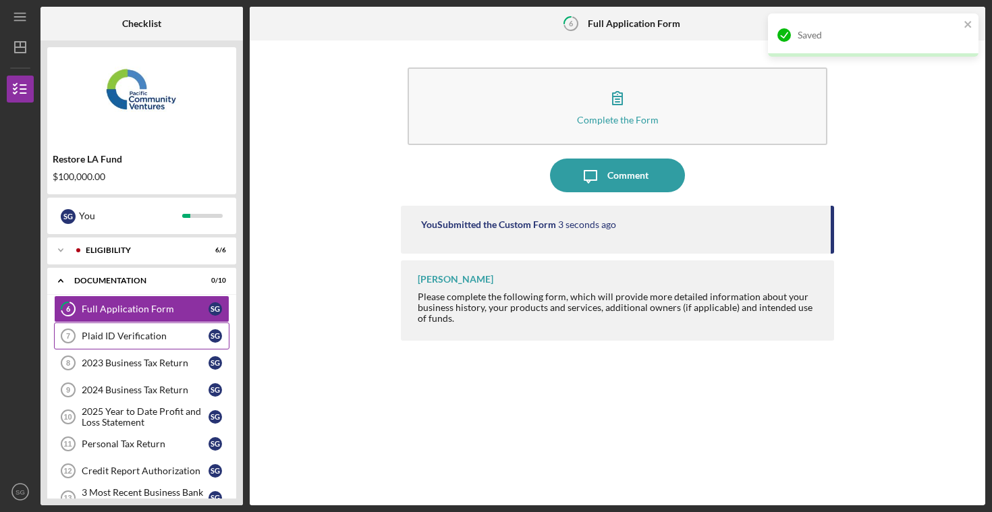
click at [145, 329] on link "Plaid ID Verification 7 Plaid ID Verification S G" at bounding box center [141, 335] width 175 height 27
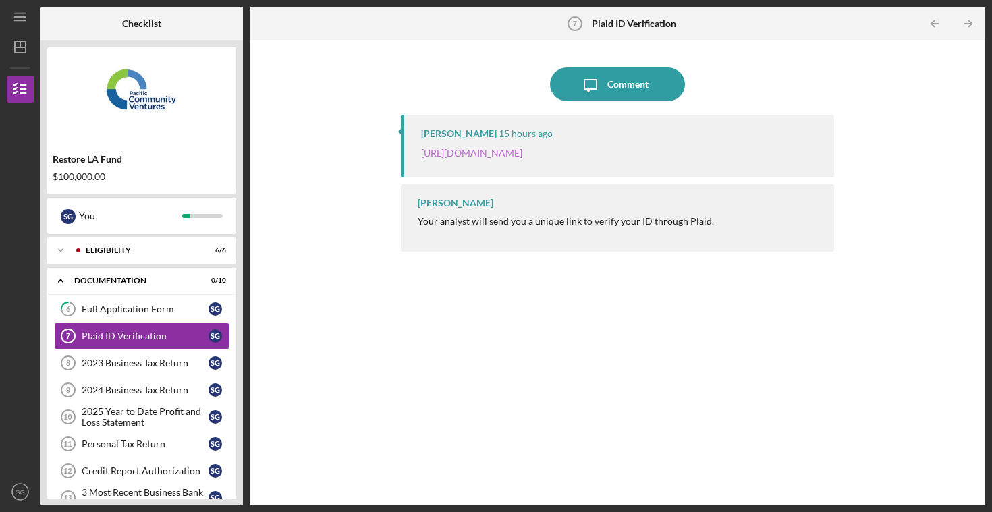
click at [522, 147] on link "[URL][DOMAIN_NAME]" at bounding box center [471, 152] width 101 height 11
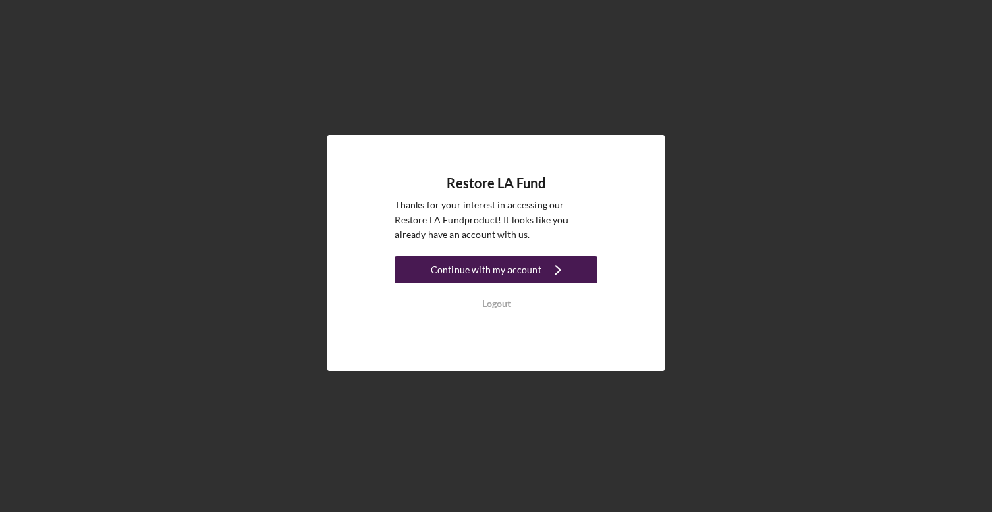
click at [476, 267] on div "Continue with my account" at bounding box center [485, 269] width 111 height 27
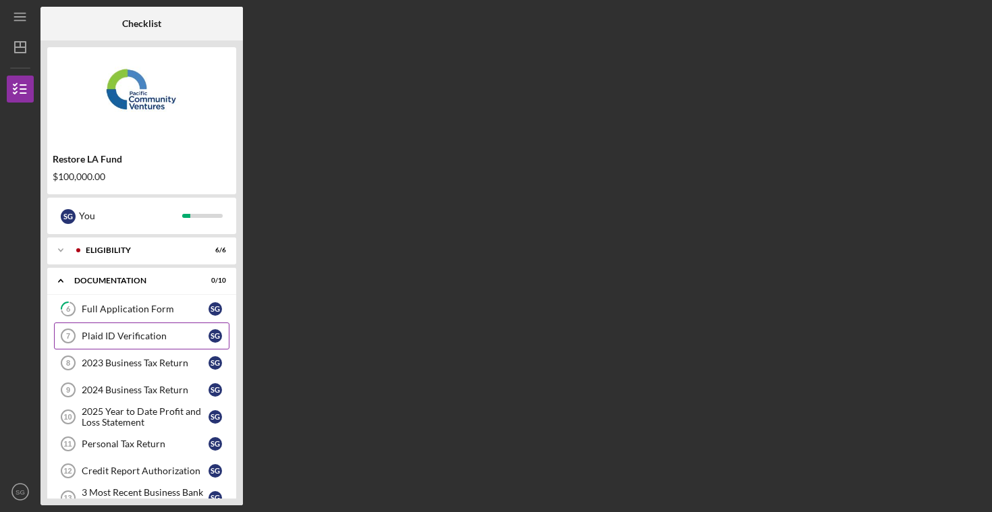
click at [115, 341] on link "Plaid ID Verification 7 Plaid ID Verification S G" at bounding box center [141, 335] width 175 height 27
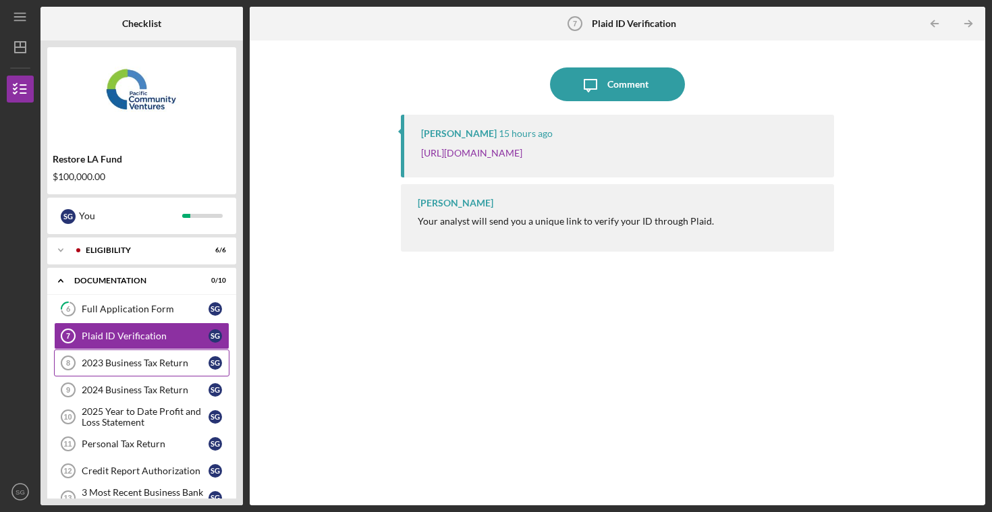
click at [134, 360] on div "2023 Business Tax Return" at bounding box center [145, 363] width 127 height 11
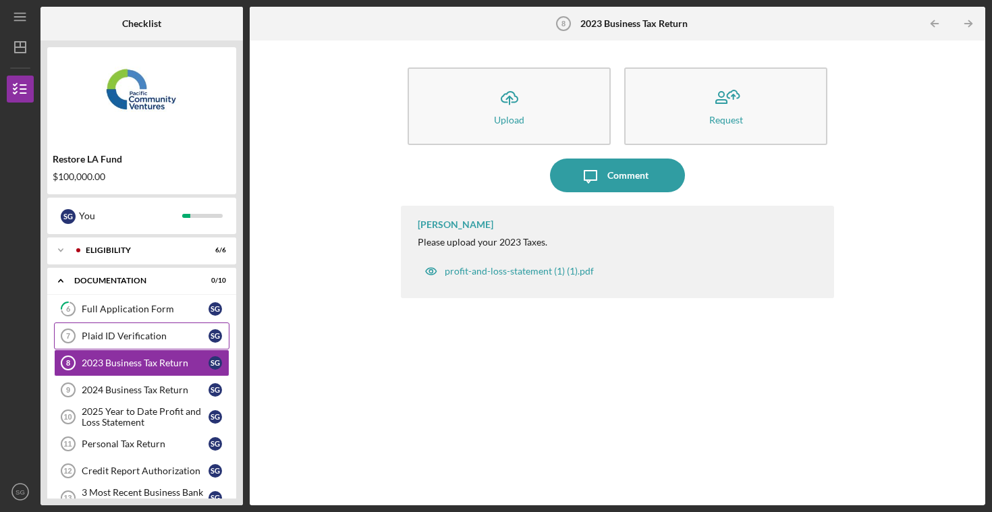
click at [111, 343] on link "Plaid ID Verification 7 Plaid ID Verification S G" at bounding box center [141, 335] width 175 height 27
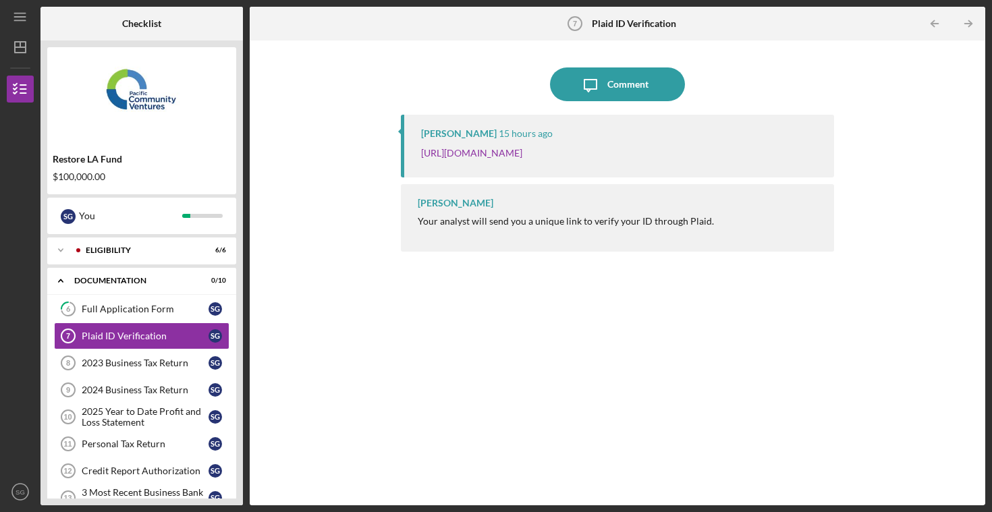
click at [564, 161] on div "[PERSON_NAME] 15 hours ago [URL][DOMAIN_NAME]" at bounding box center [617, 146] width 433 height 63
click at [522, 154] on link "[URL][DOMAIN_NAME]" at bounding box center [471, 152] width 101 height 11
